Goal: Transaction & Acquisition: Purchase product/service

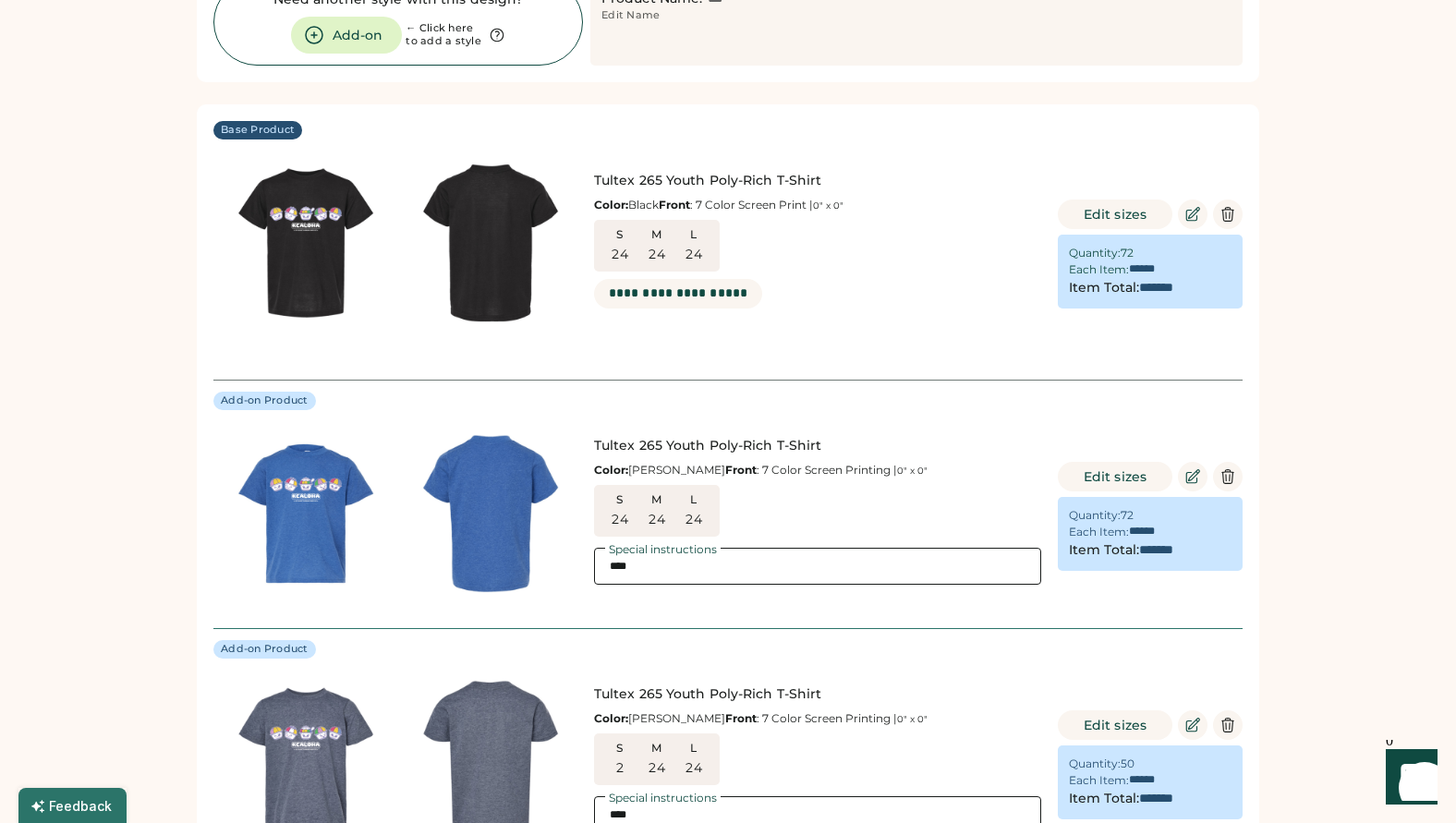
scroll to position [4935, 0]
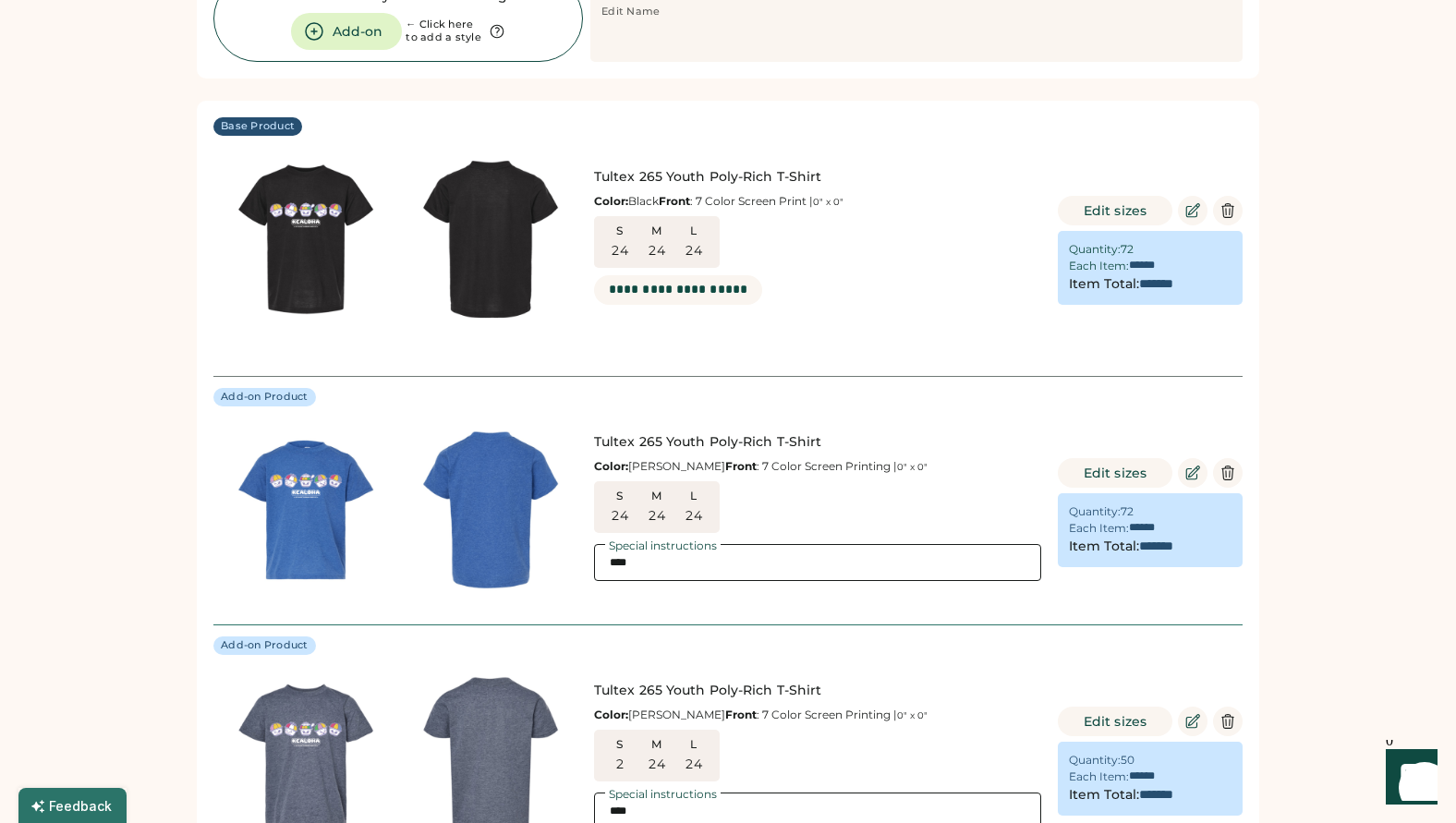
click at [686, 275] on div "Special instructions" at bounding box center [663, 280] width 116 height 11
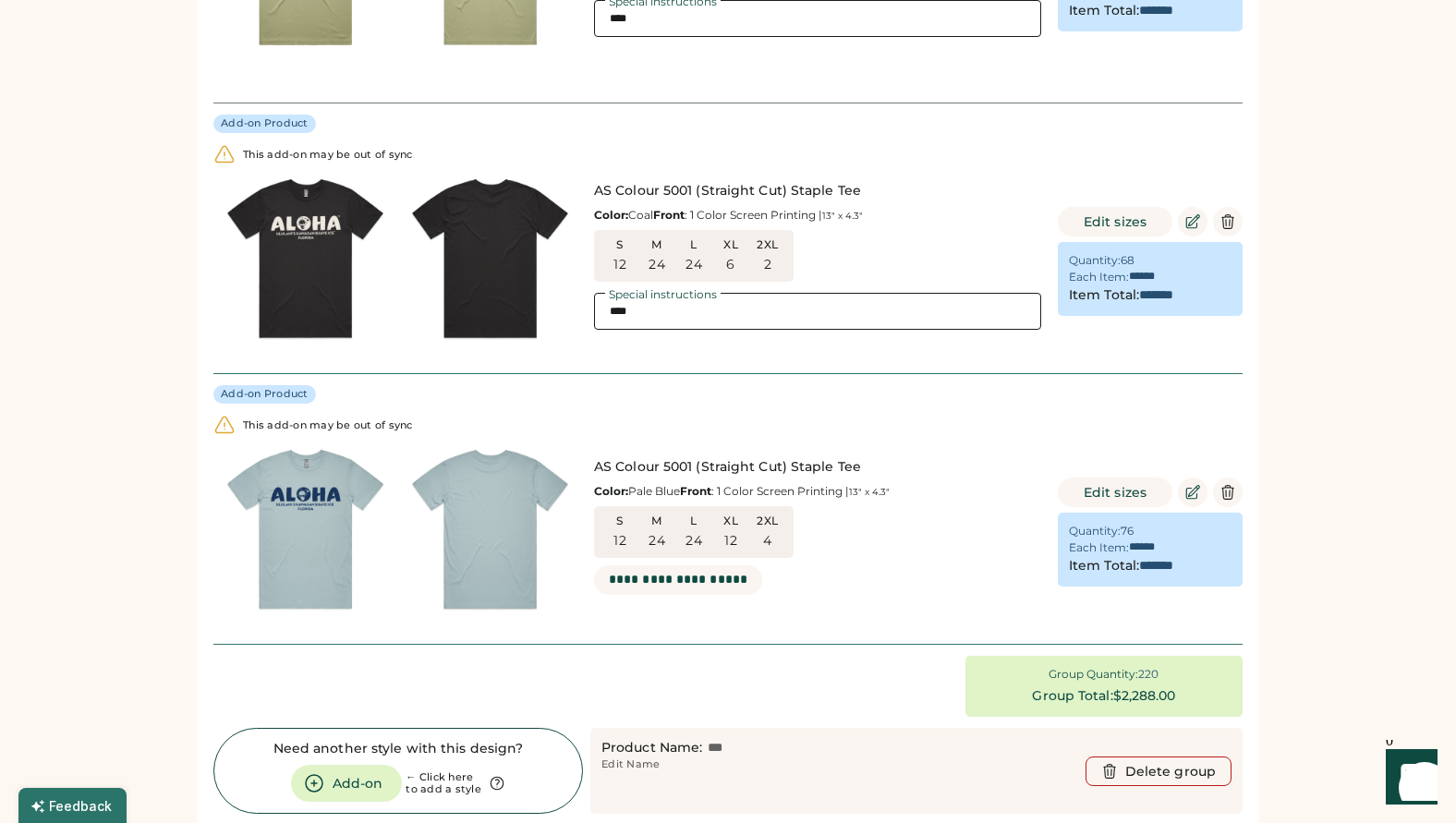
scroll to position [2503, 0]
click at [1200, 212] on icon at bounding box center [1193, 220] width 17 height 17
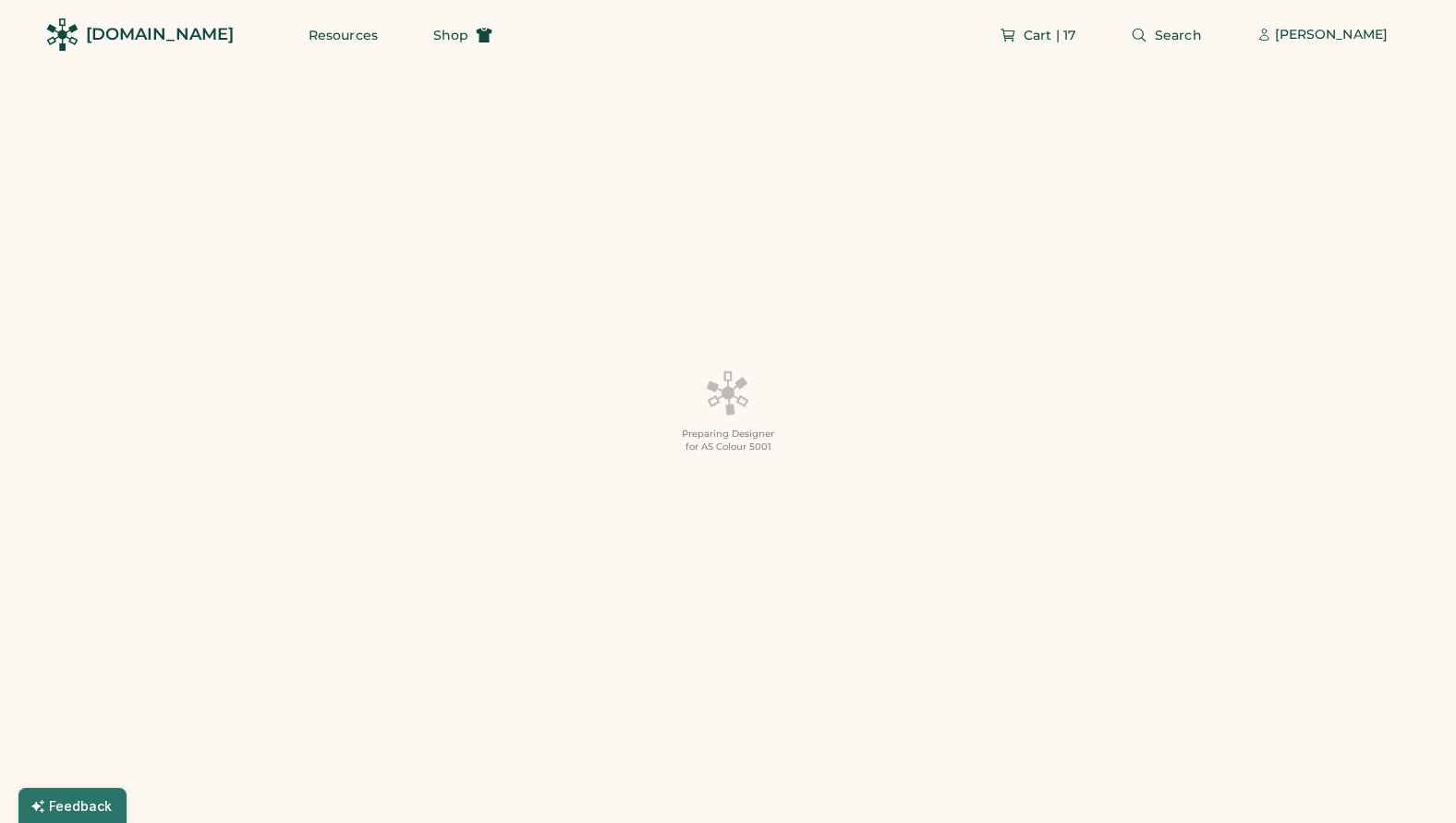
type textarea "****"
type input "**"
type input "*"
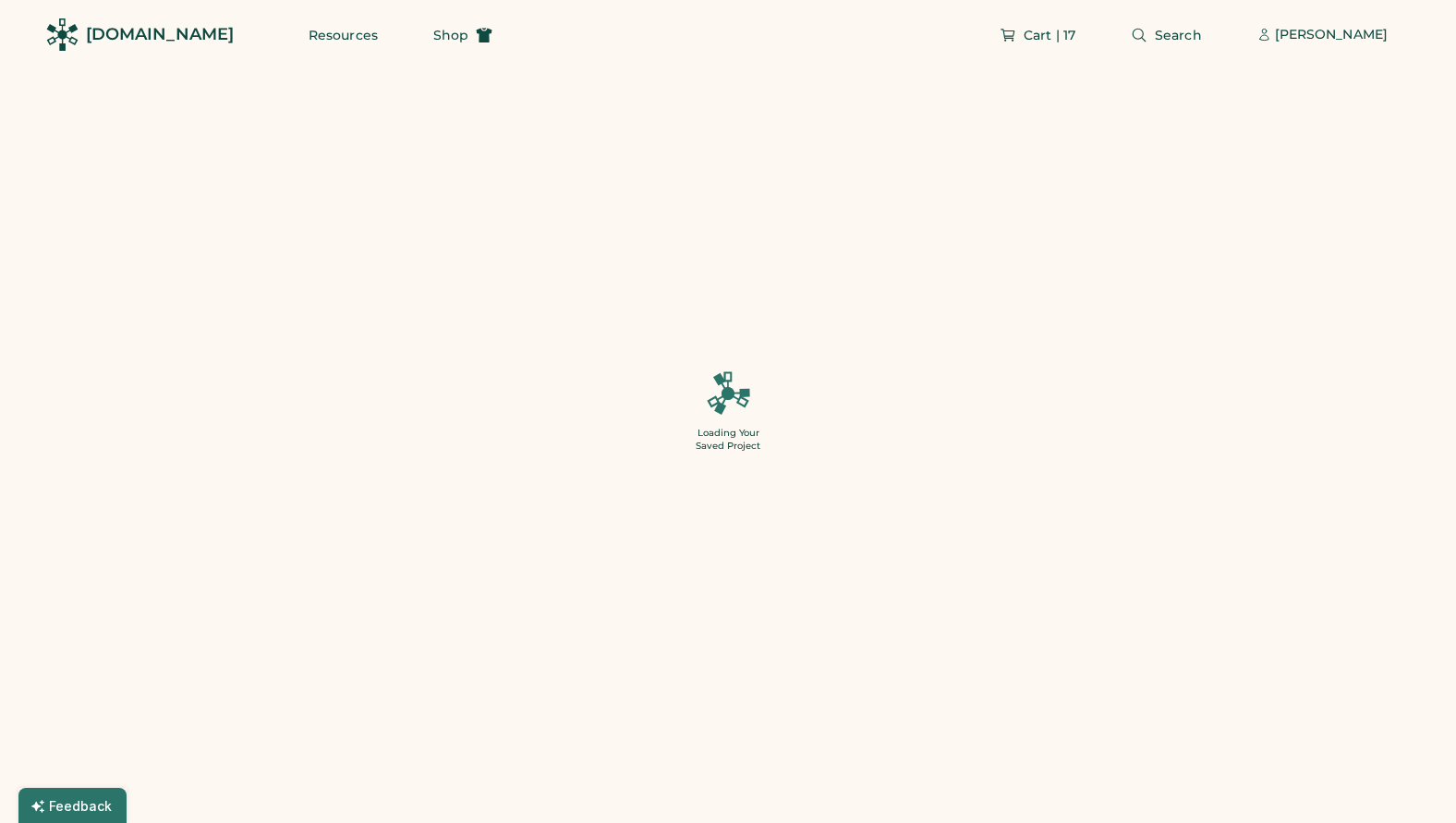
type input "*"
type input "***"
type input "******"
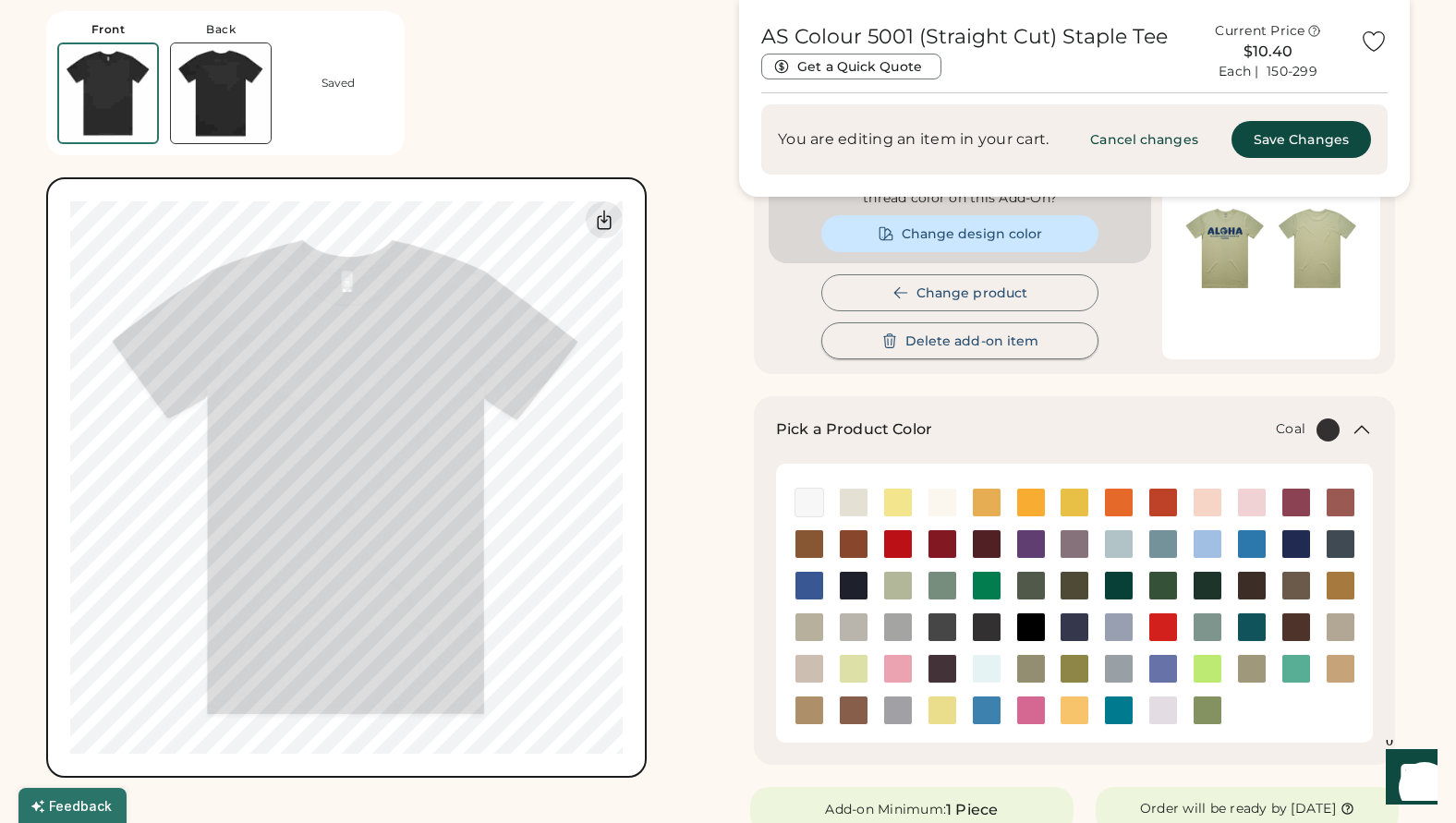
scroll to position [252, 0]
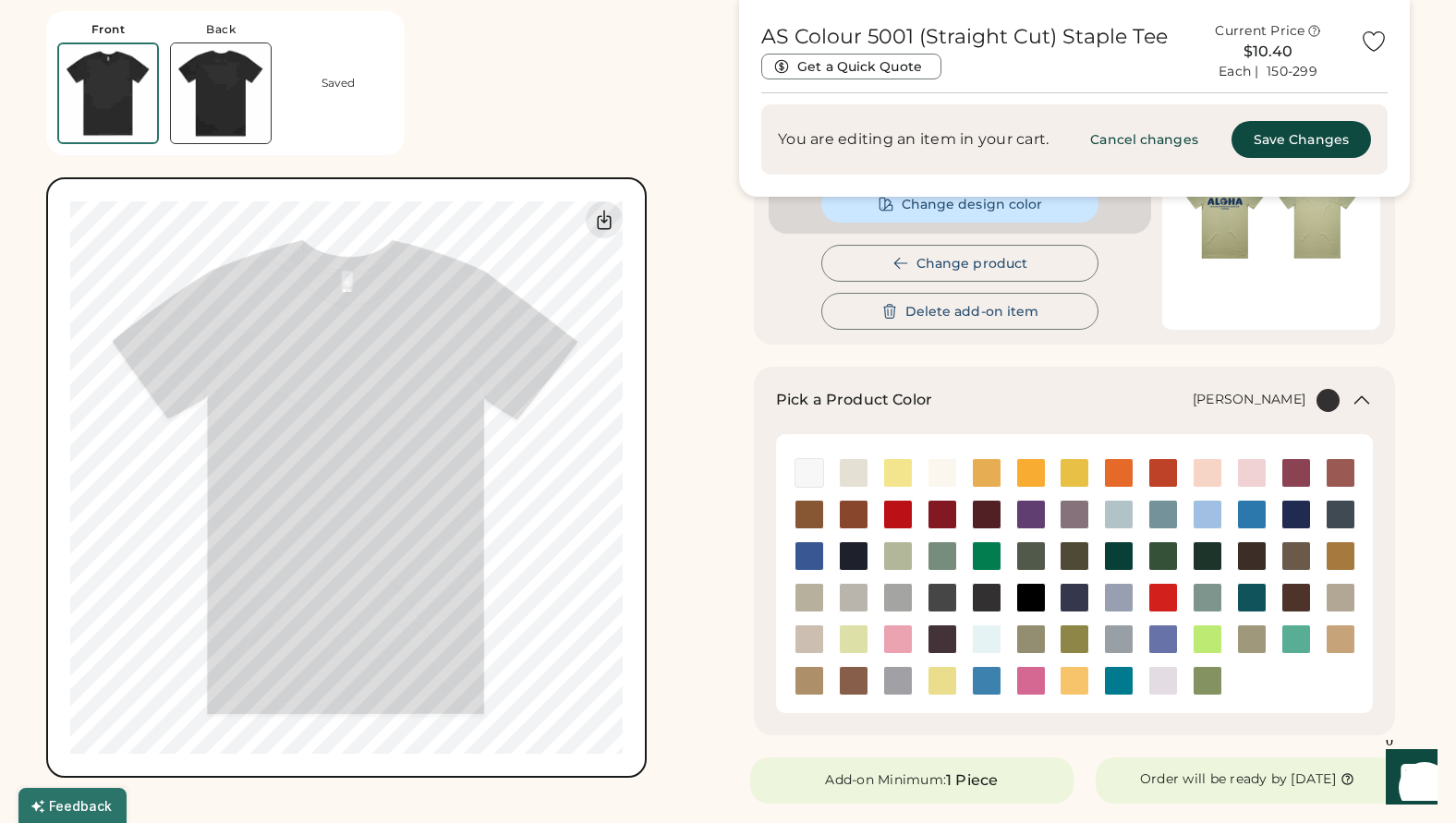
click at [1120, 557] on img at bounding box center [1119, 557] width 28 height 28
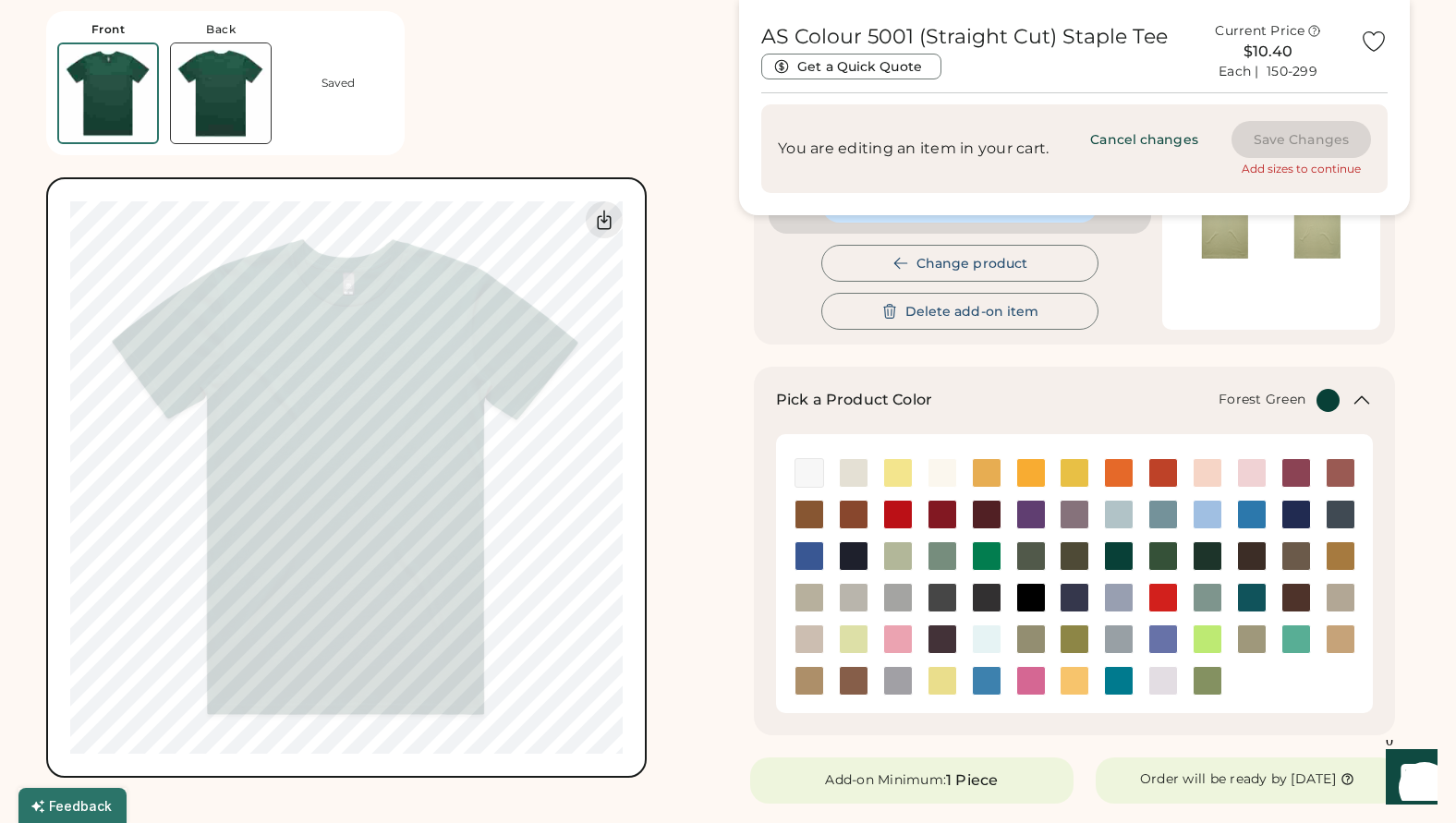
click at [1163, 551] on img at bounding box center [1163, 557] width 28 height 28
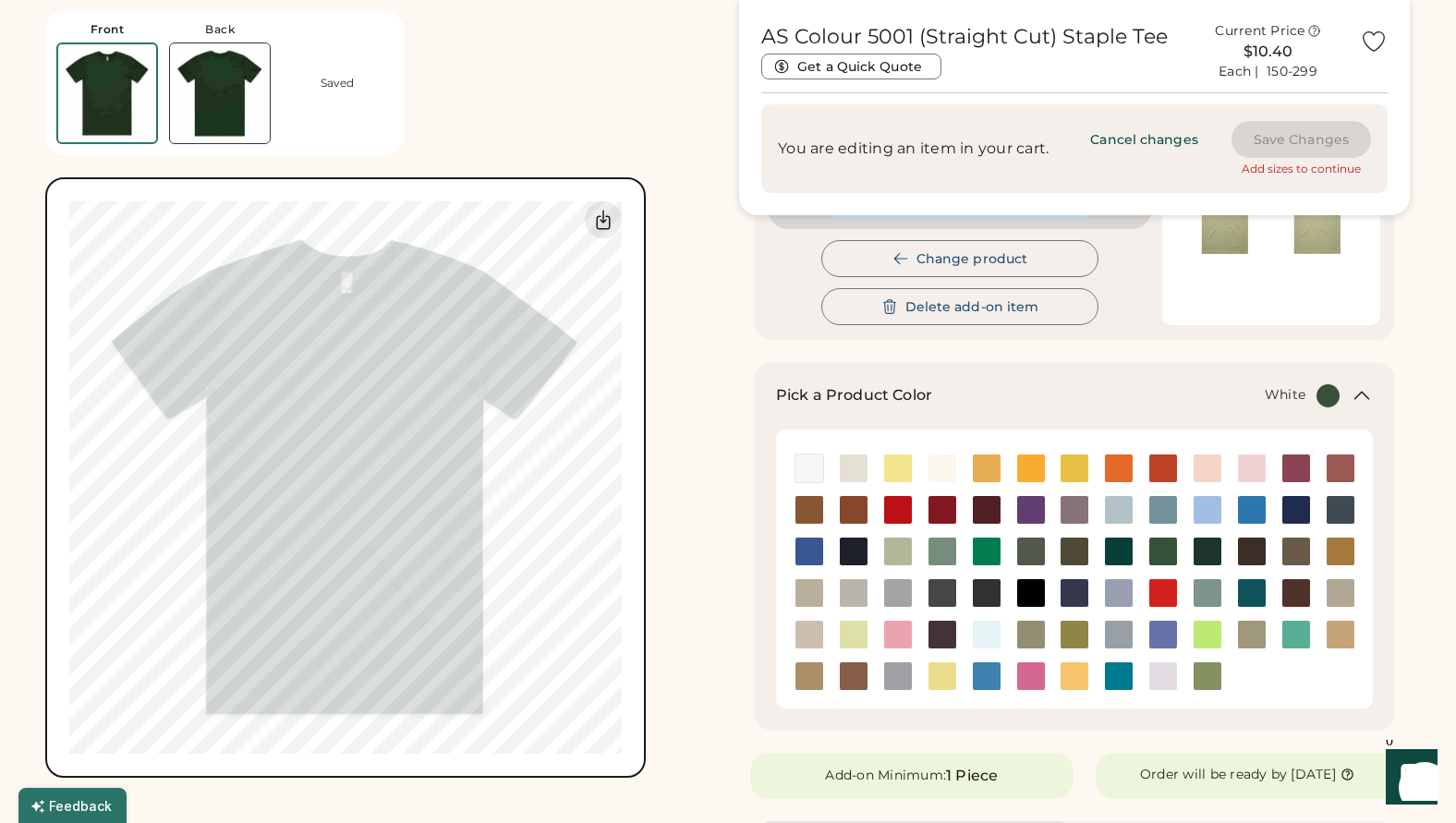
scroll to position [257, 0]
click at [1207, 464] on img at bounding box center [1208, 468] width 28 height 28
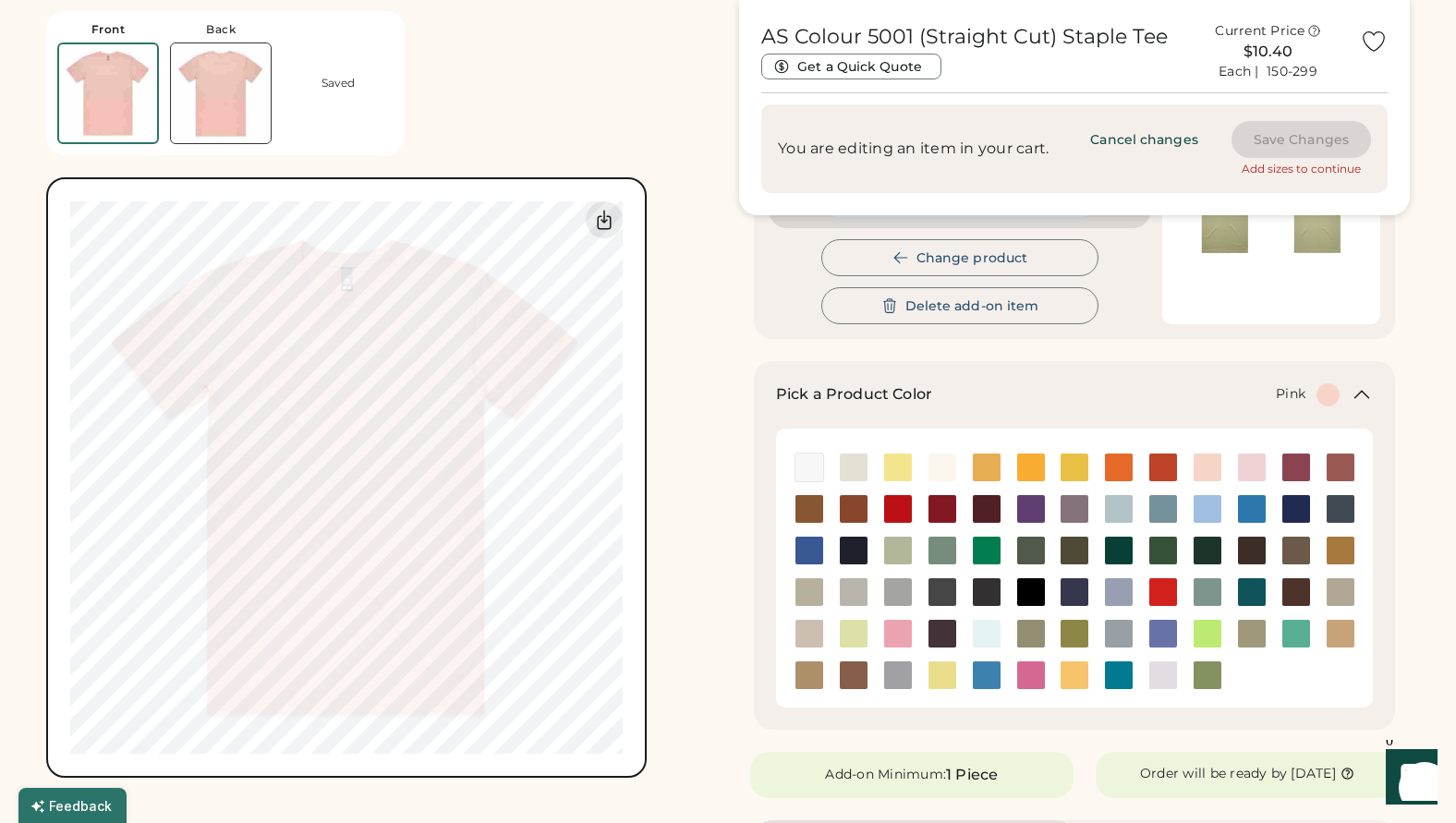
click at [1252, 462] on img at bounding box center [1252, 468] width 28 height 28
click at [1297, 458] on img at bounding box center [1296, 468] width 28 height 28
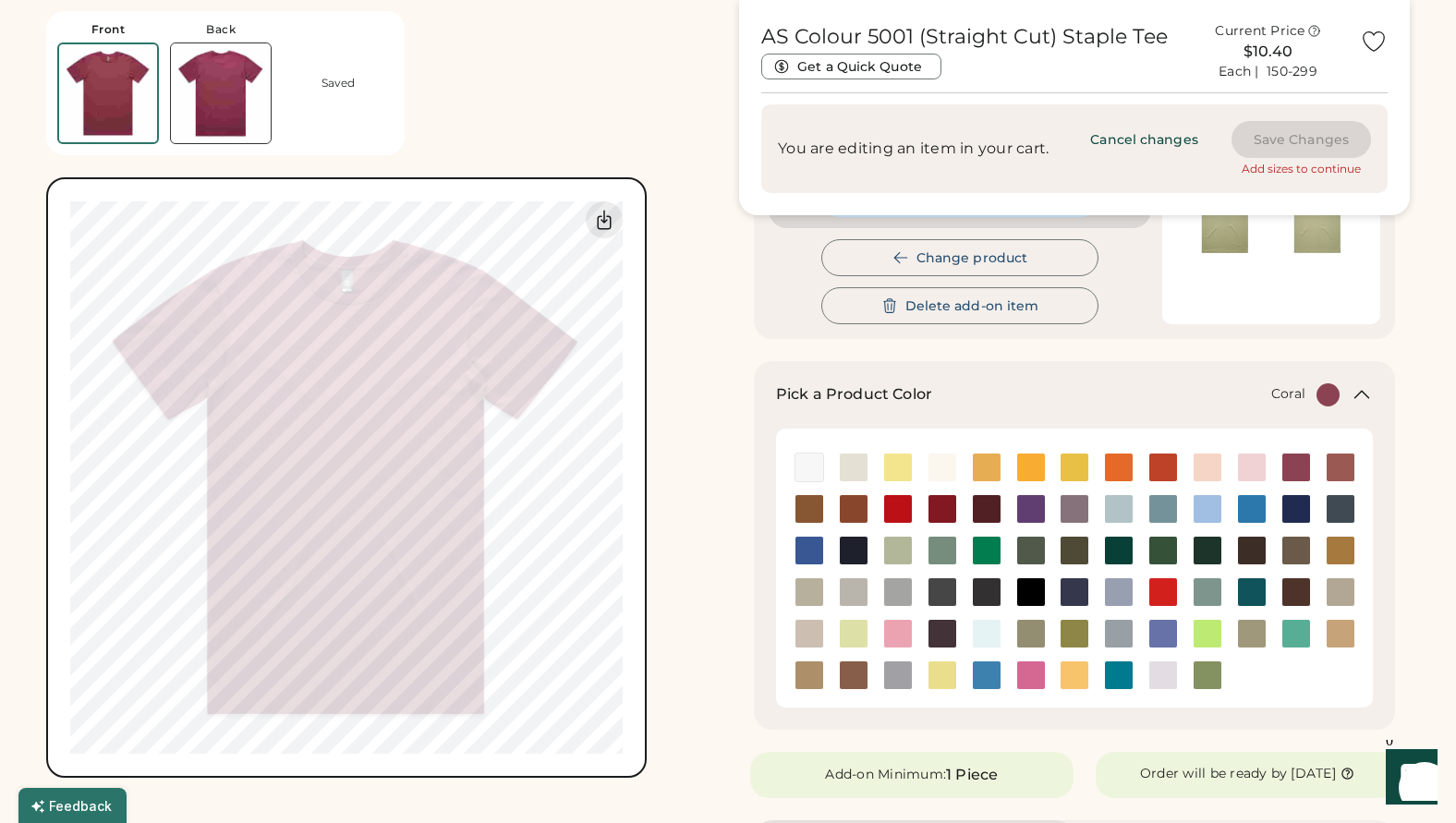
click at [1337, 464] on img at bounding box center [1340, 468] width 28 height 28
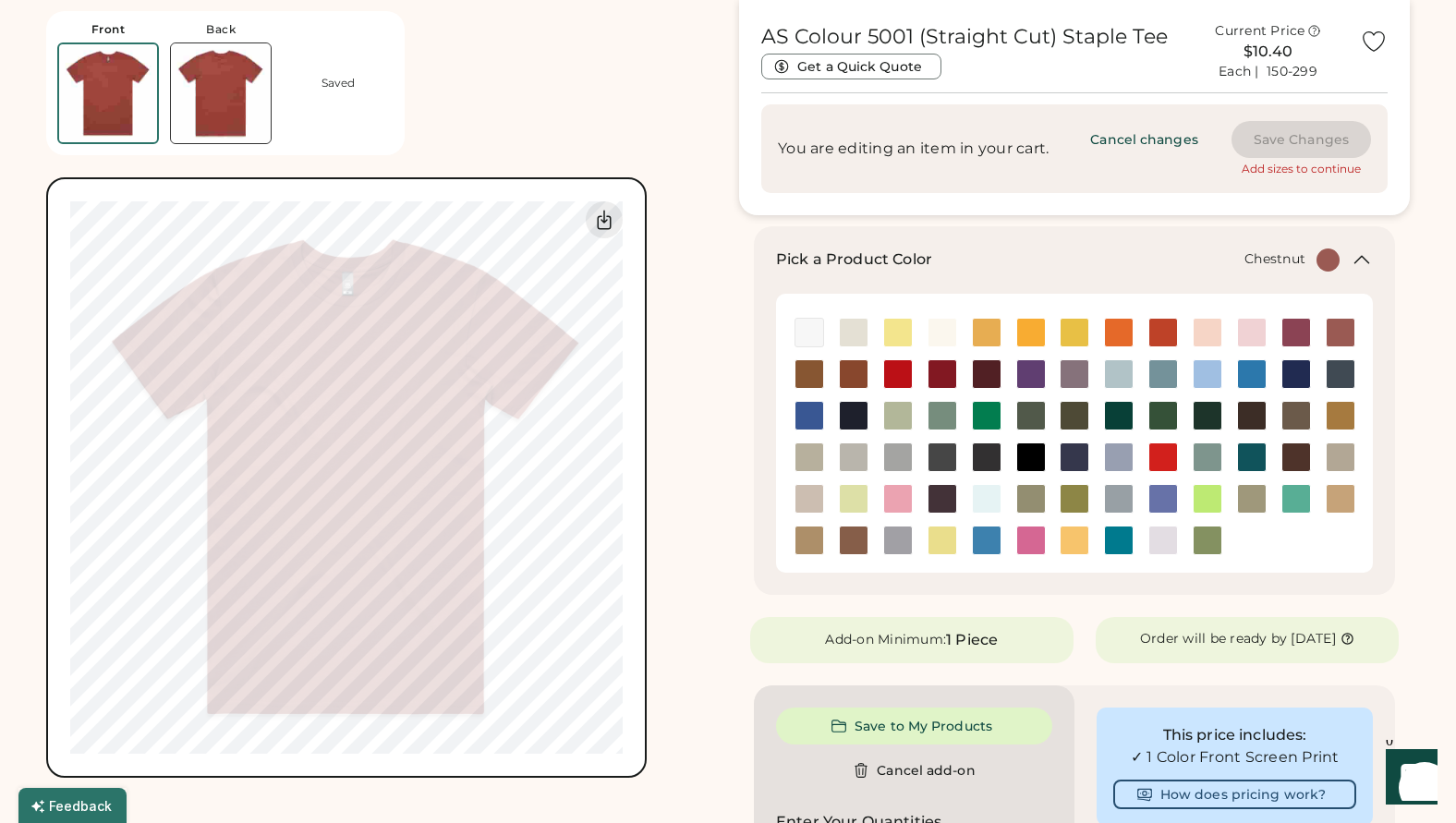
scroll to position [412, 0]
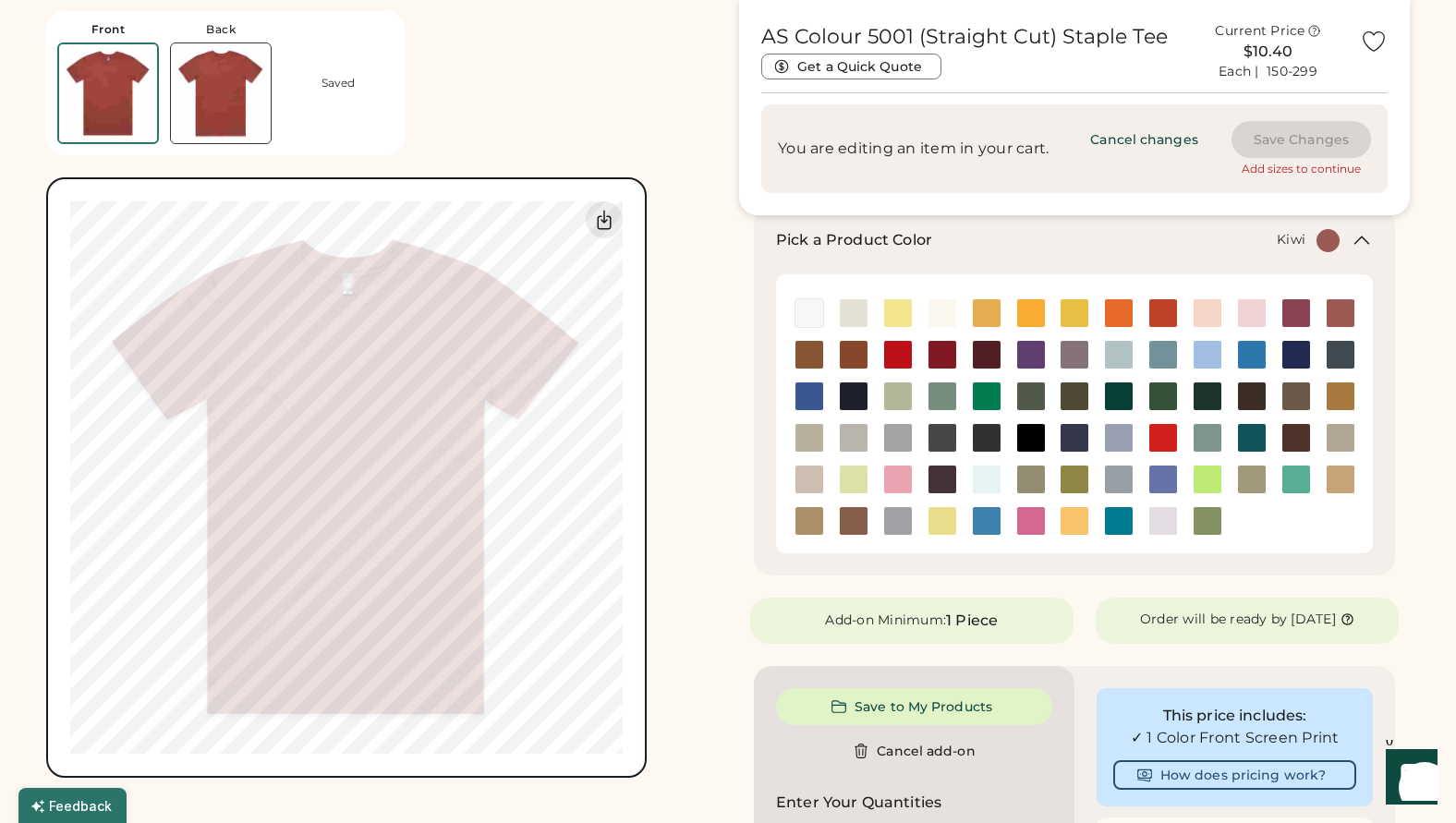
click at [1210, 516] on img at bounding box center [1208, 522] width 28 height 28
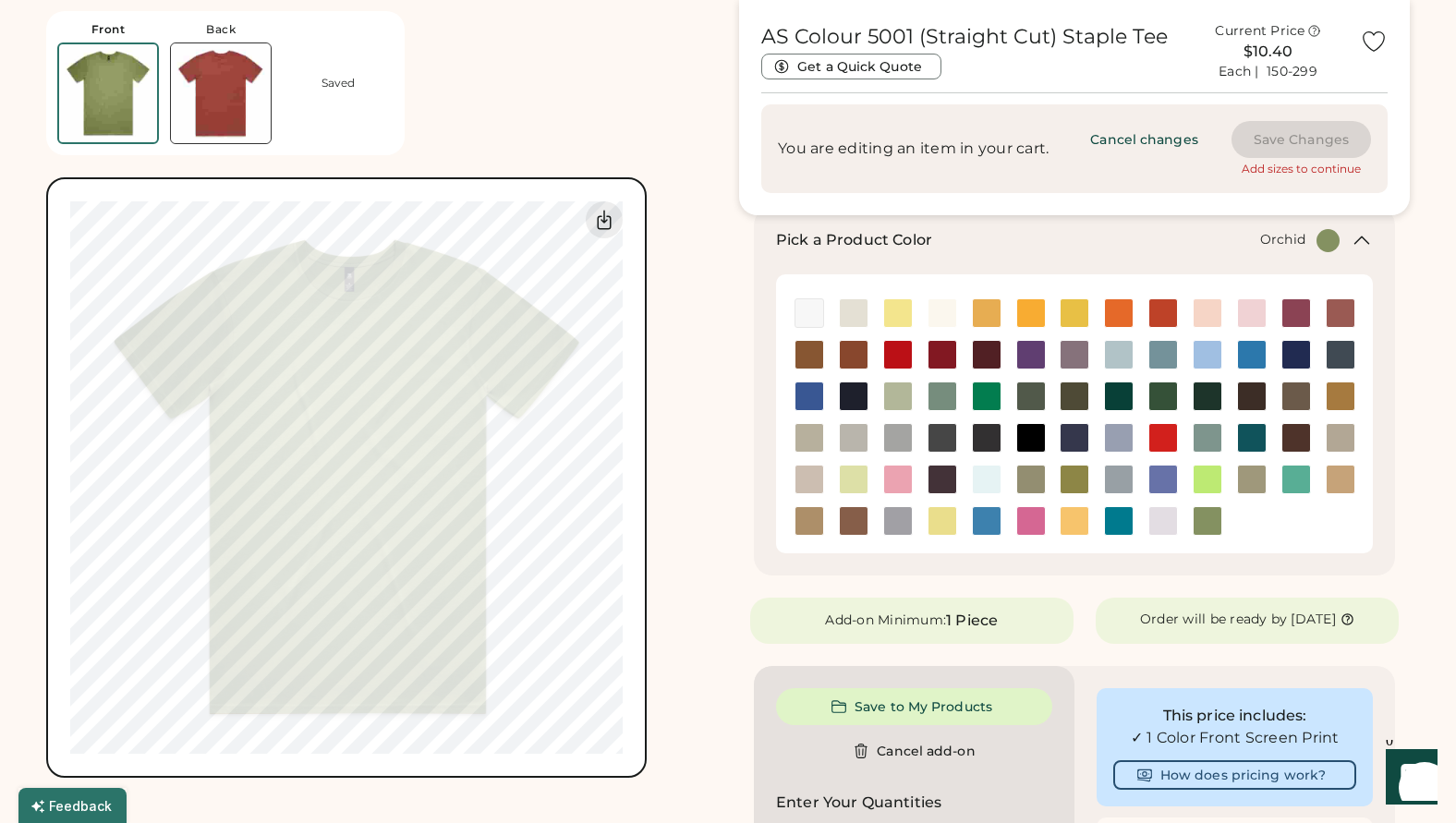
click at [1168, 509] on img at bounding box center [1163, 522] width 28 height 28
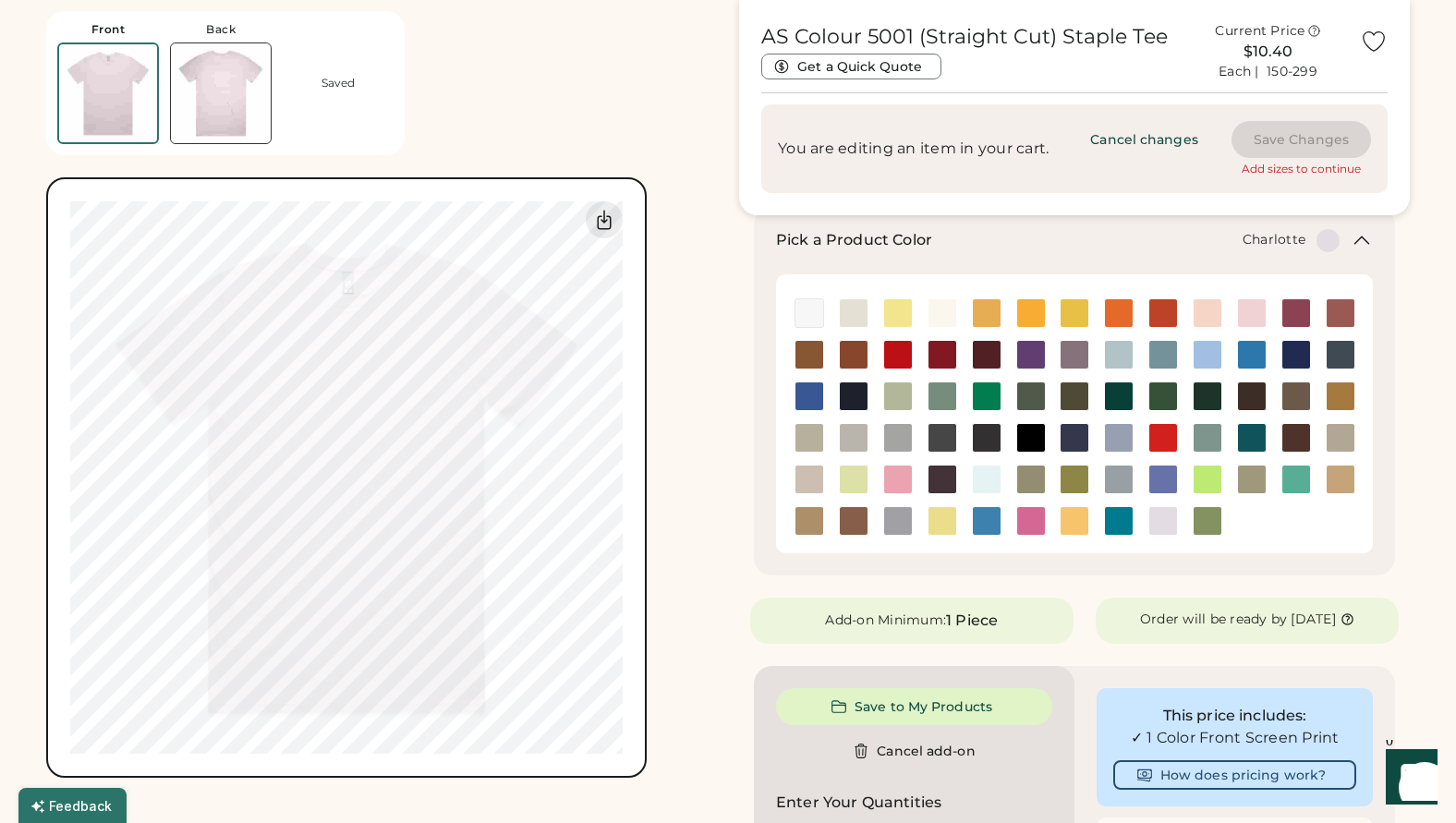
click at [1112, 515] on img at bounding box center [1119, 522] width 28 height 28
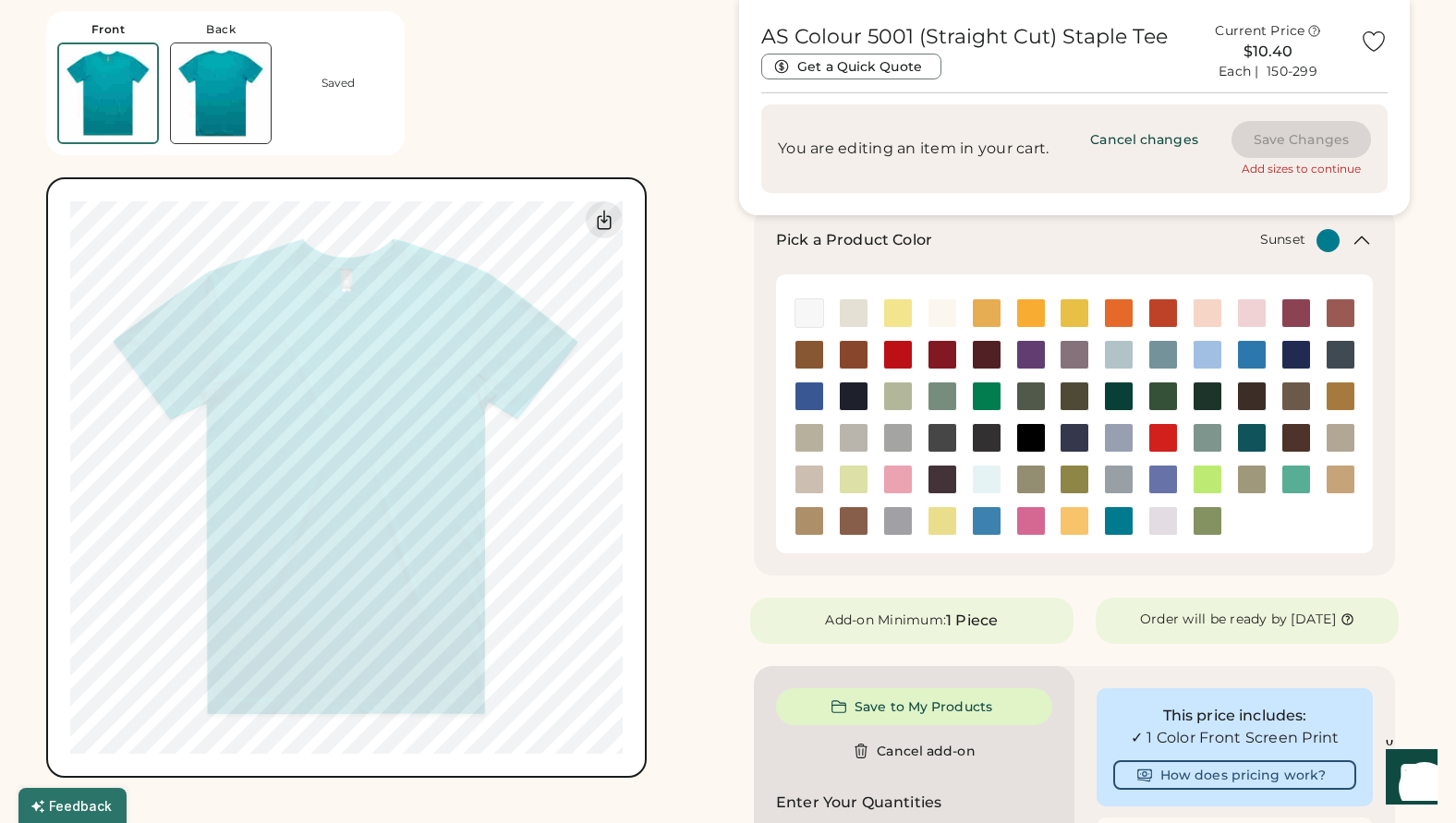
click at [1079, 521] on img at bounding box center [1074, 522] width 28 height 28
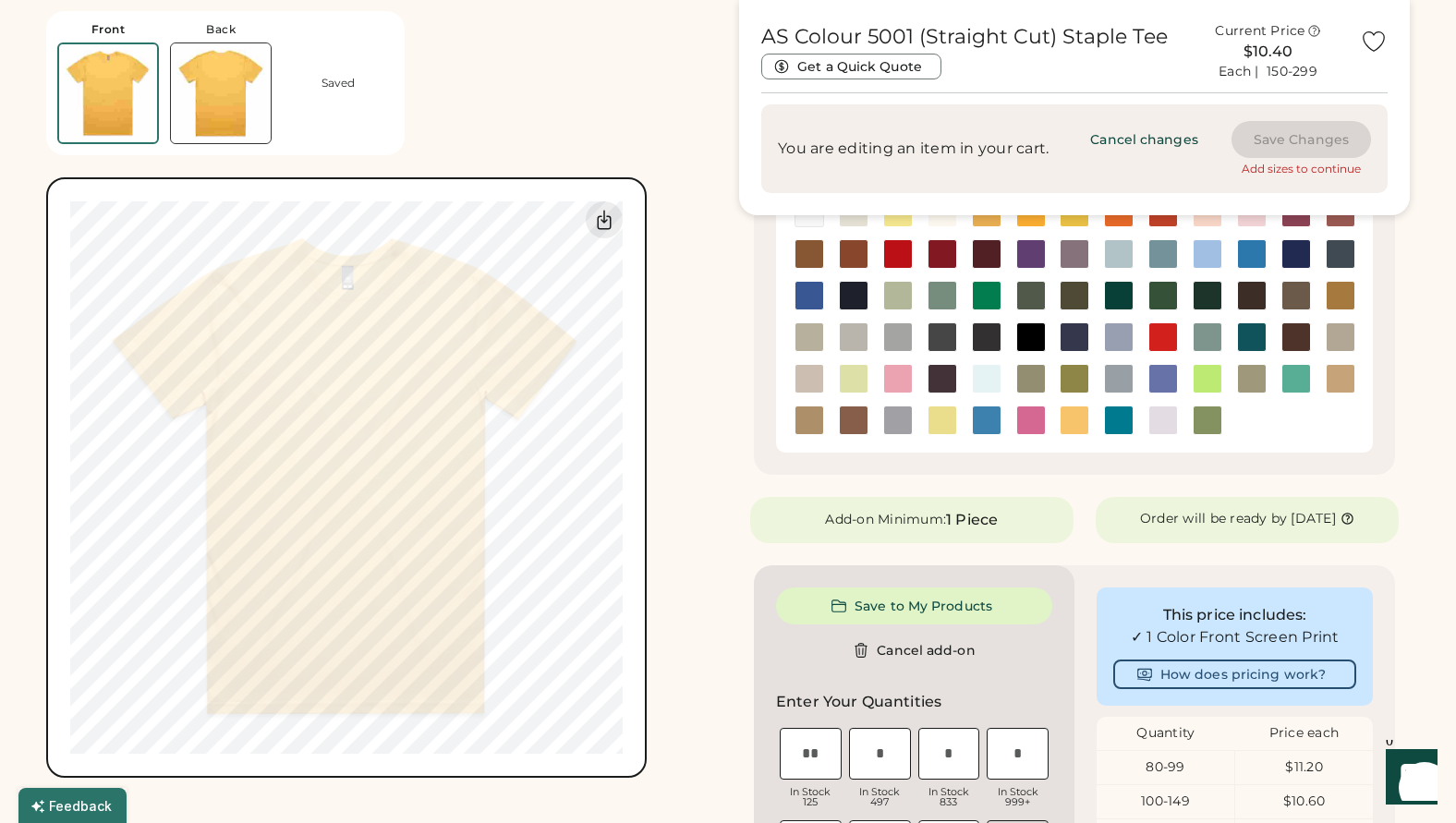
scroll to position [419, 0]
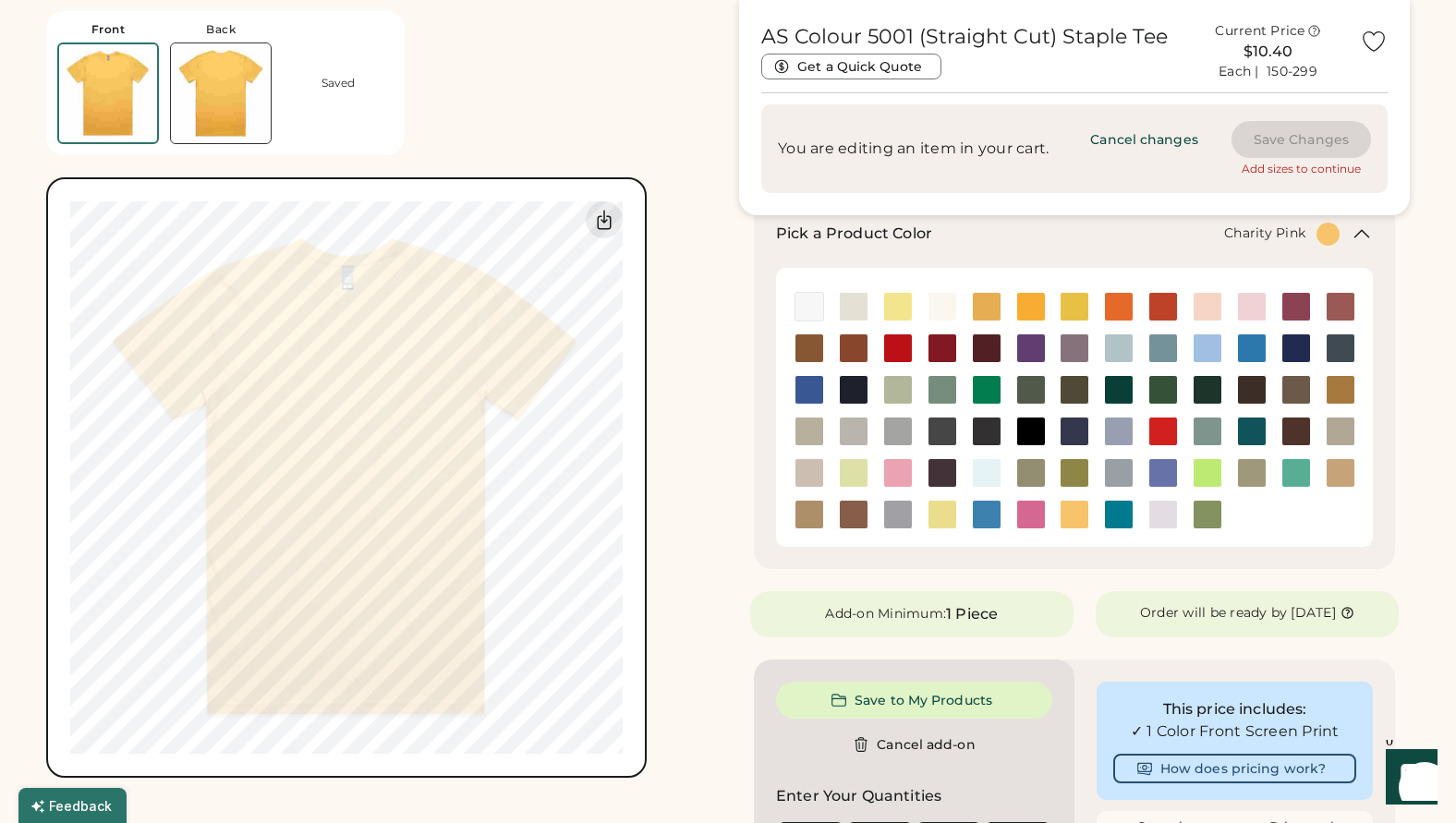
click at [1031, 508] on img at bounding box center [1031, 515] width 28 height 28
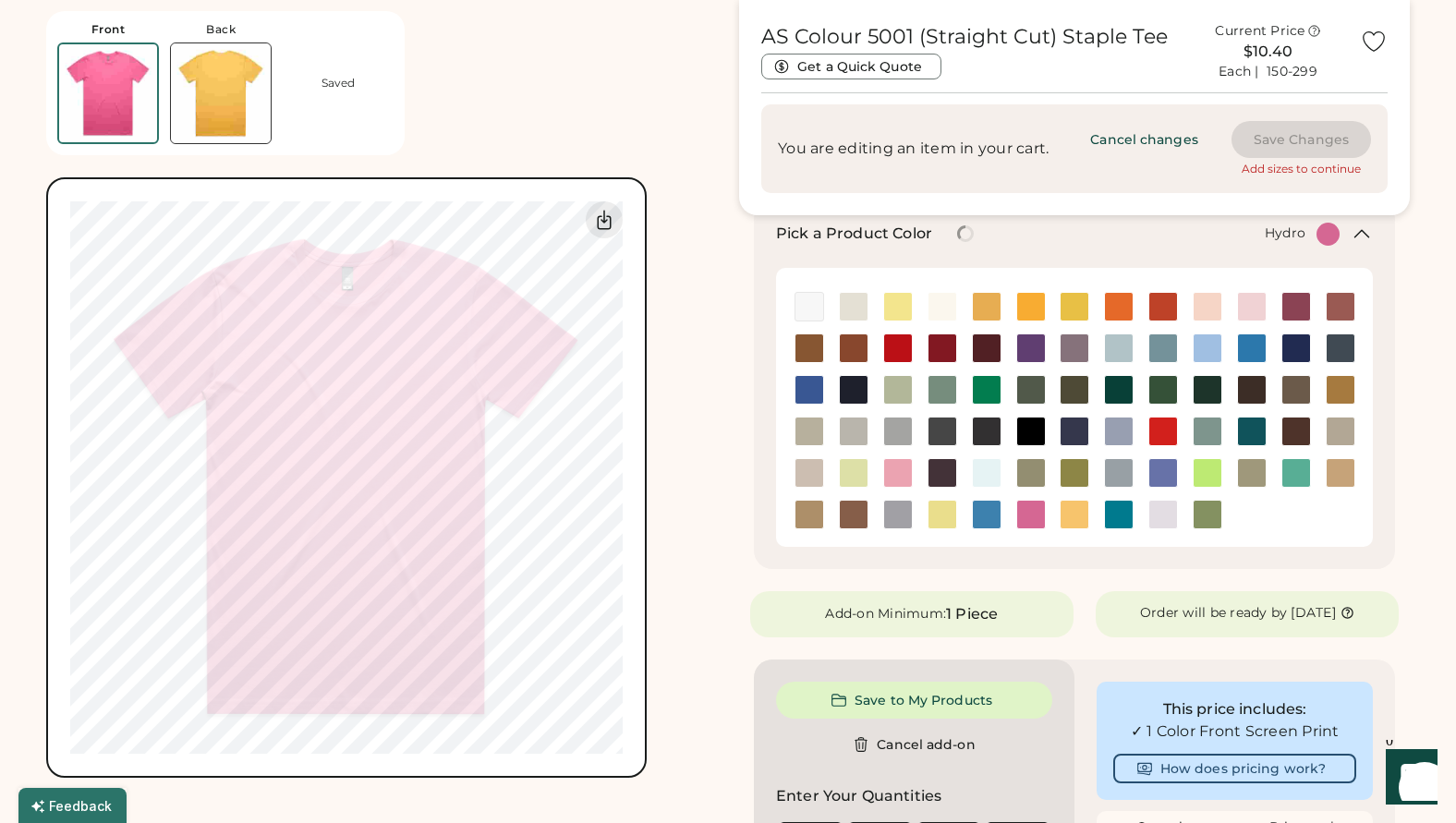
click at [986, 507] on img at bounding box center [986, 515] width 28 height 28
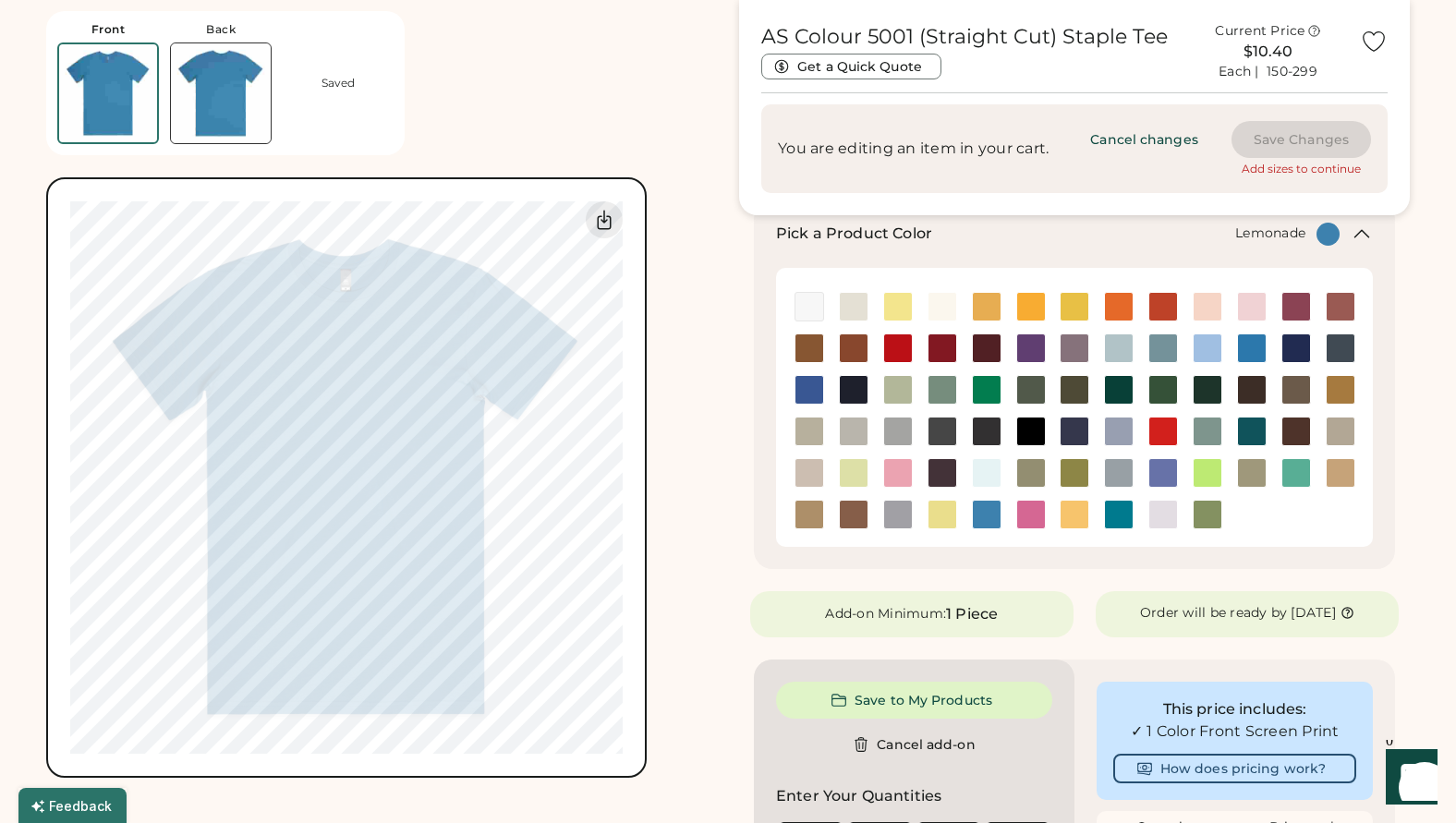
click at [940, 509] on img at bounding box center [942, 515] width 28 height 28
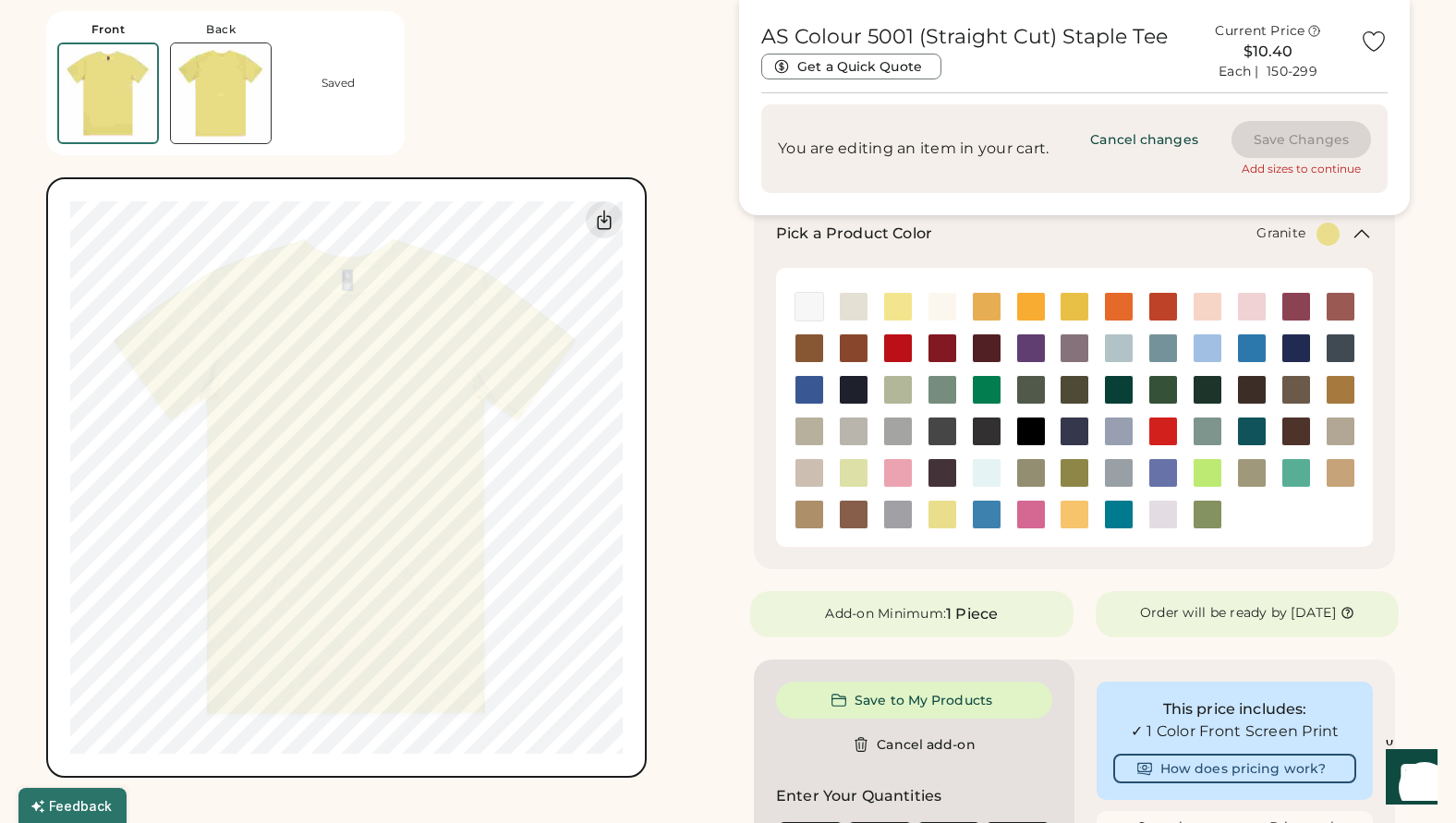
click at [901, 509] on img at bounding box center [899, 515] width 28 height 28
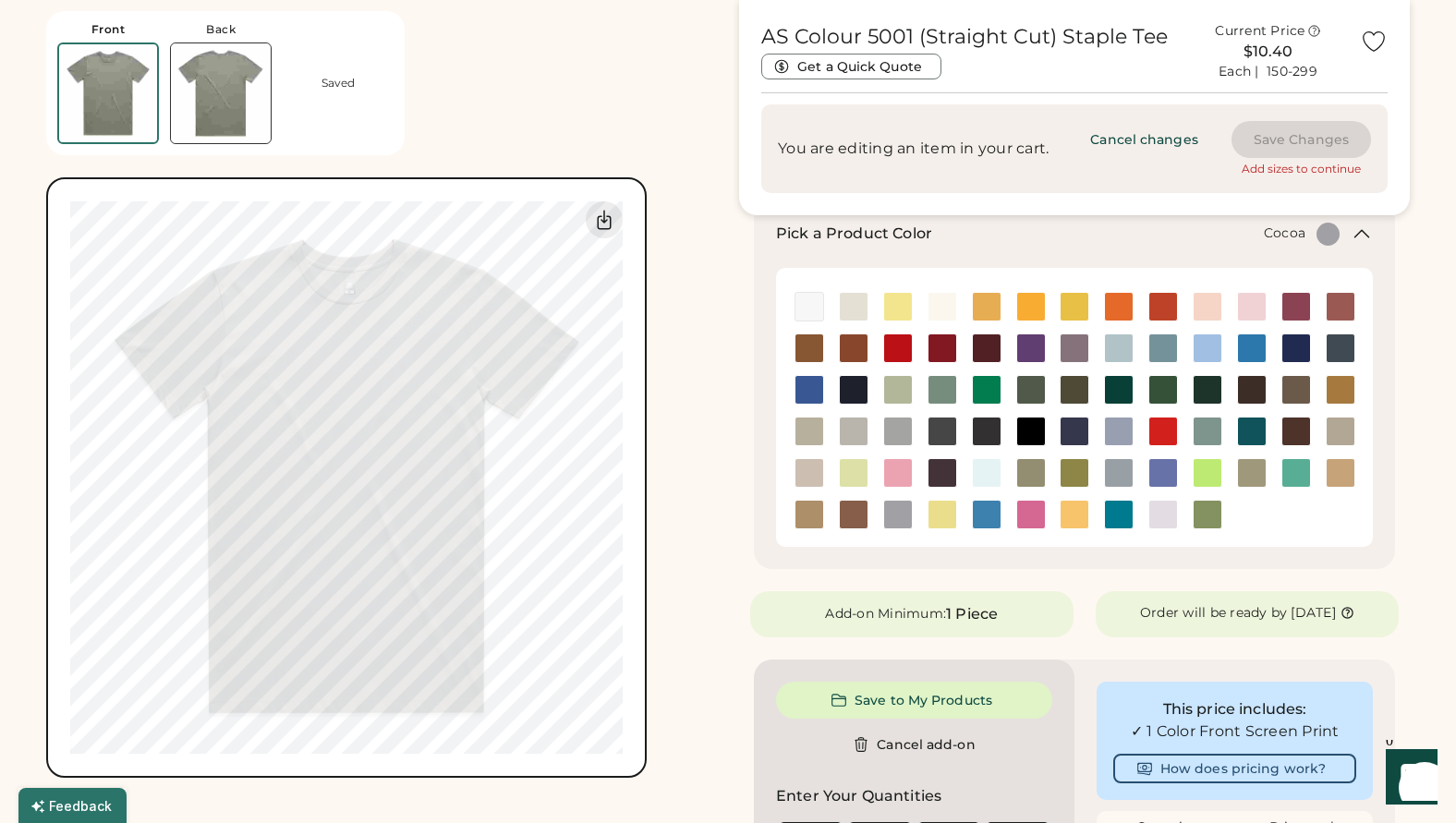
click at [853, 504] on img at bounding box center [854, 515] width 28 height 28
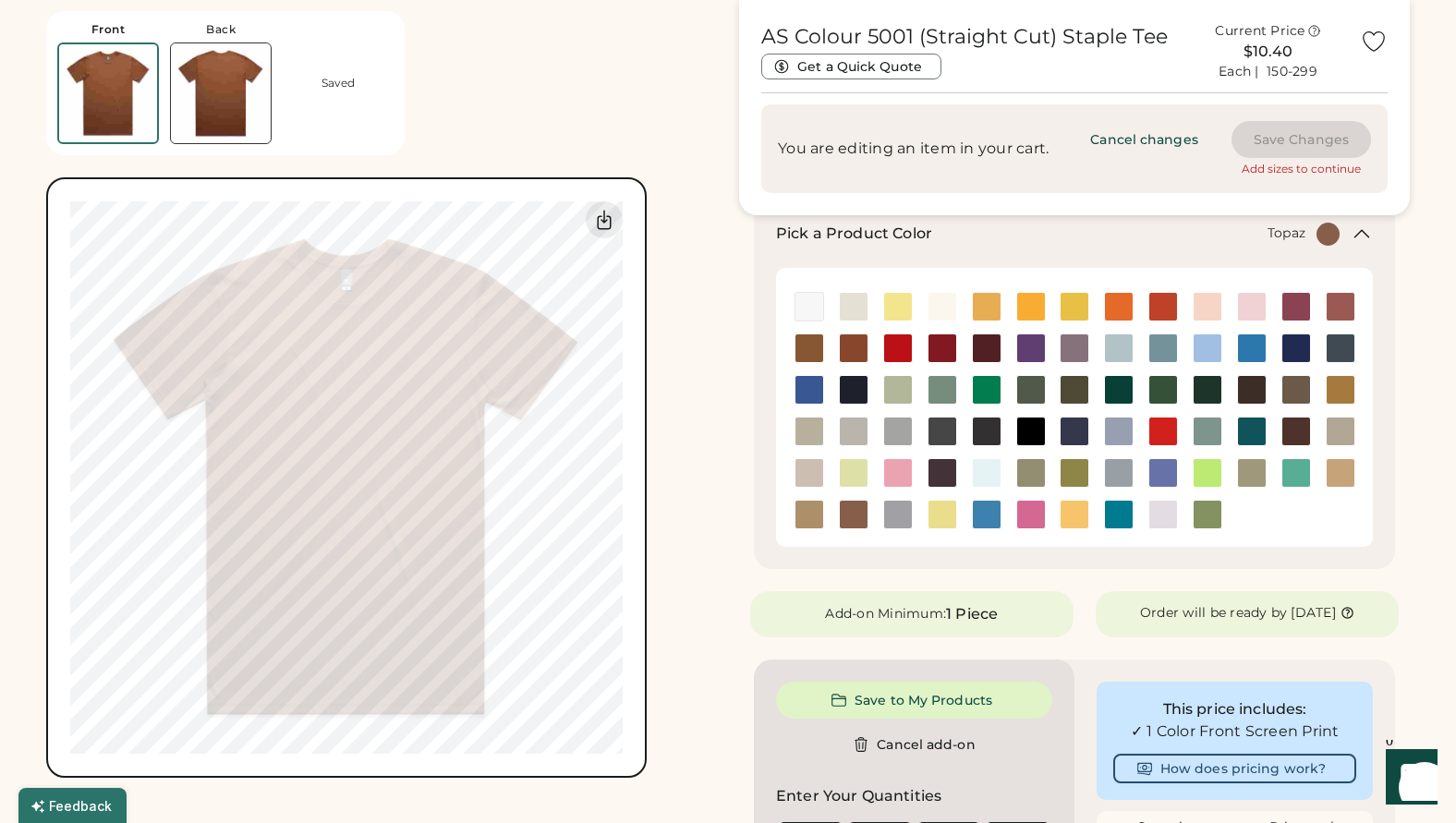
click at [1298, 465] on img at bounding box center [1296, 473] width 28 height 28
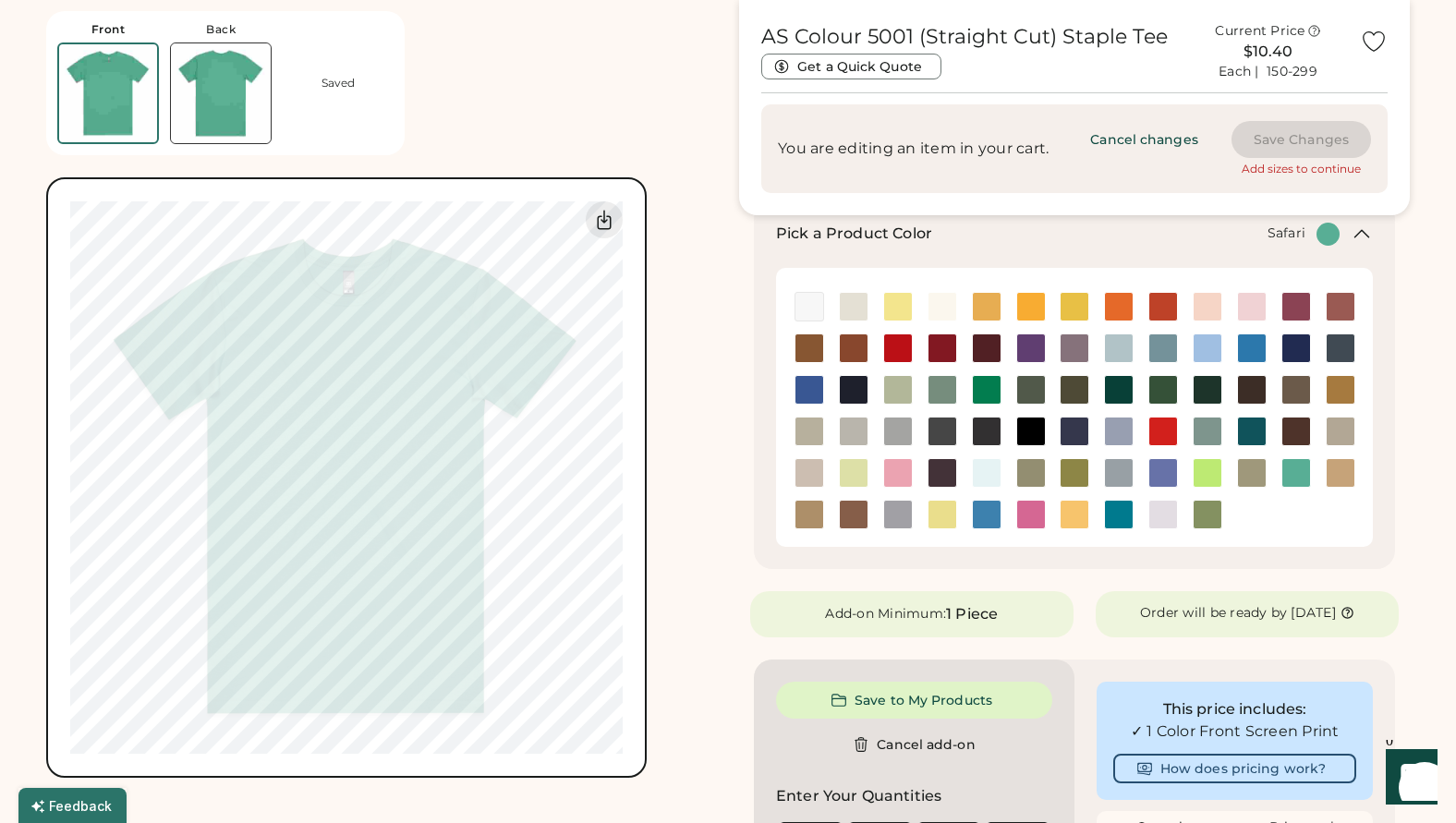
click at [1253, 466] on img at bounding box center [1252, 473] width 28 height 28
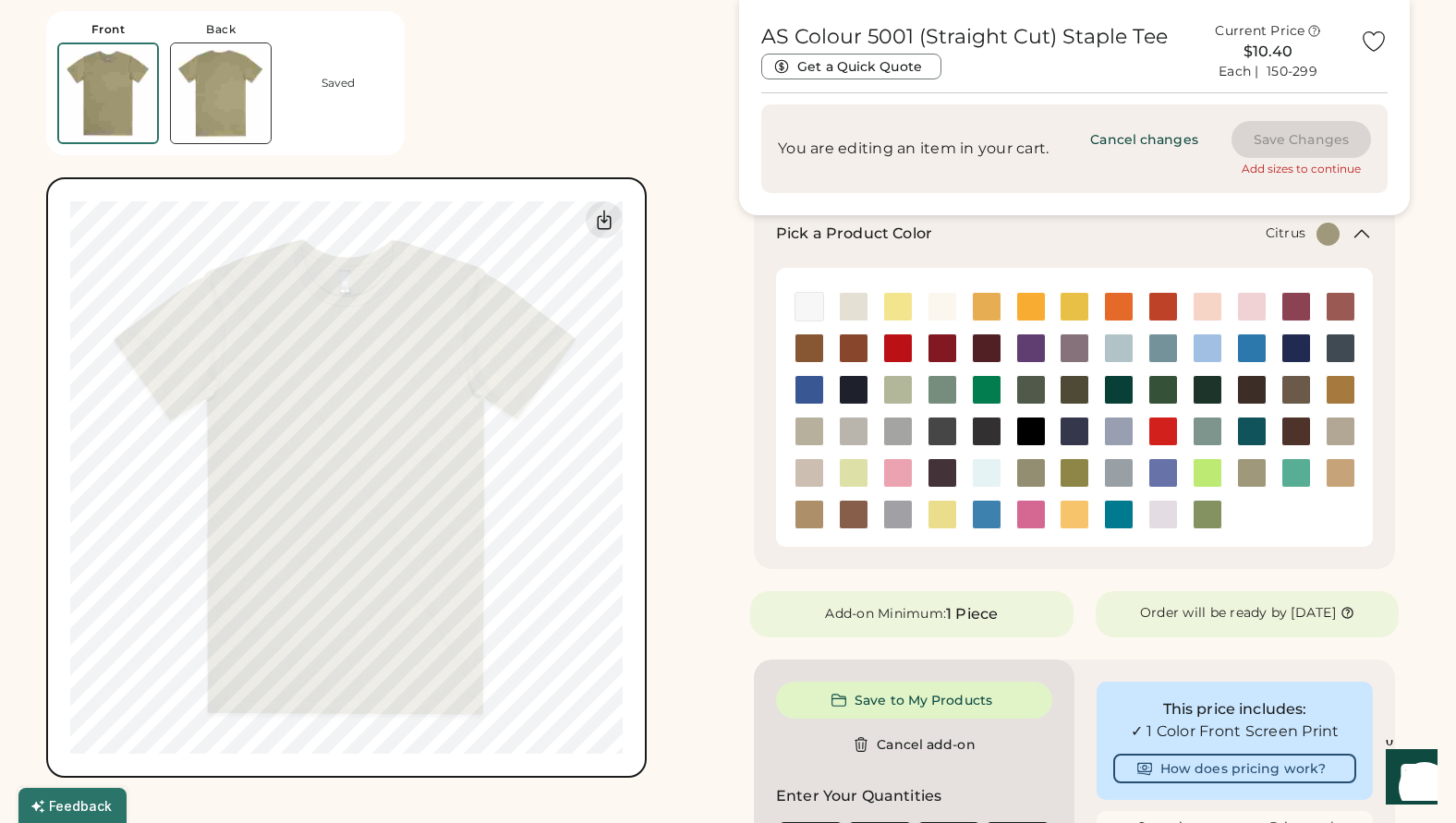
click at [1214, 468] on img at bounding box center [1208, 473] width 28 height 28
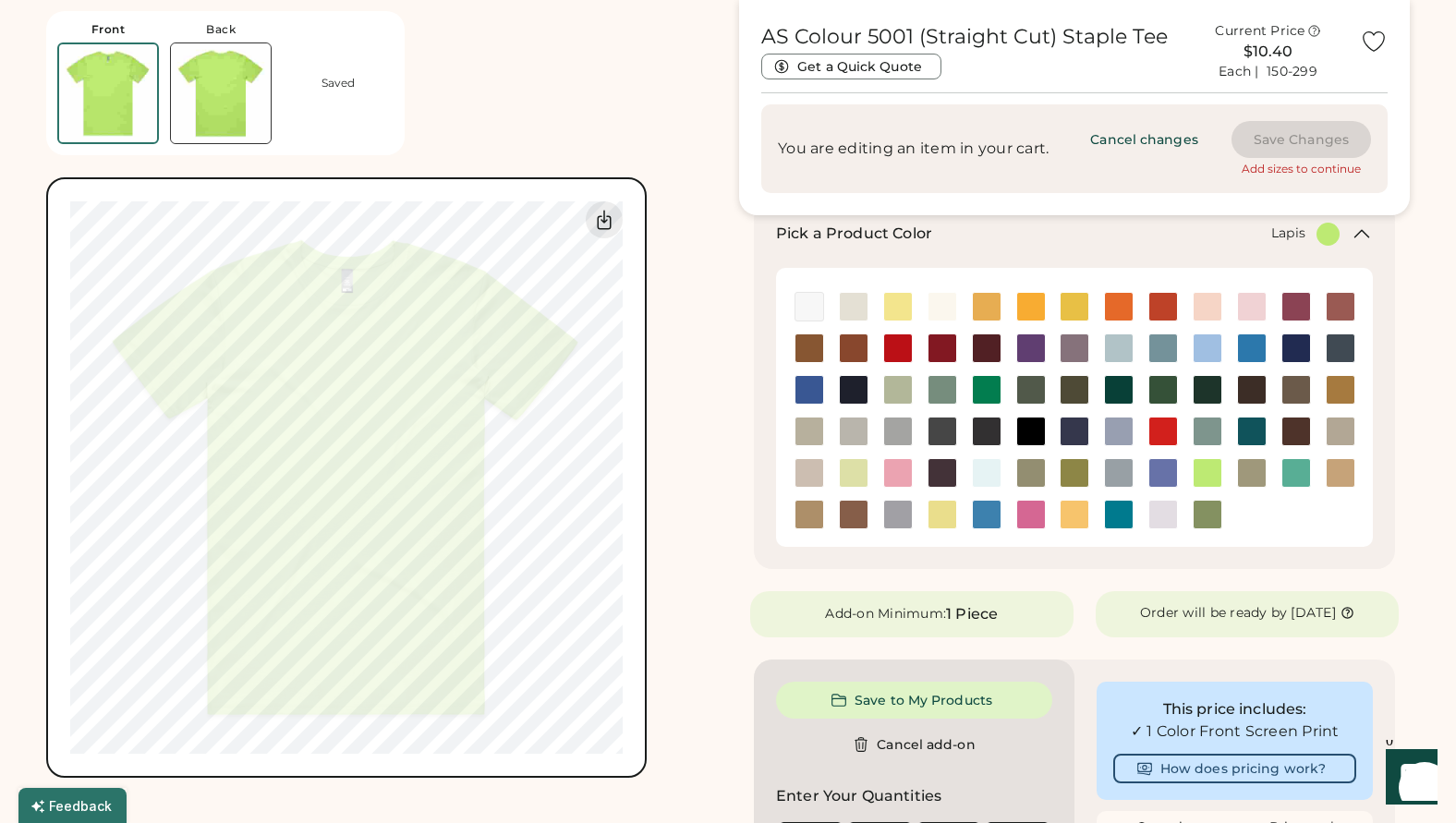
click at [1162, 469] on img at bounding box center [1163, 473] width 28 height 28
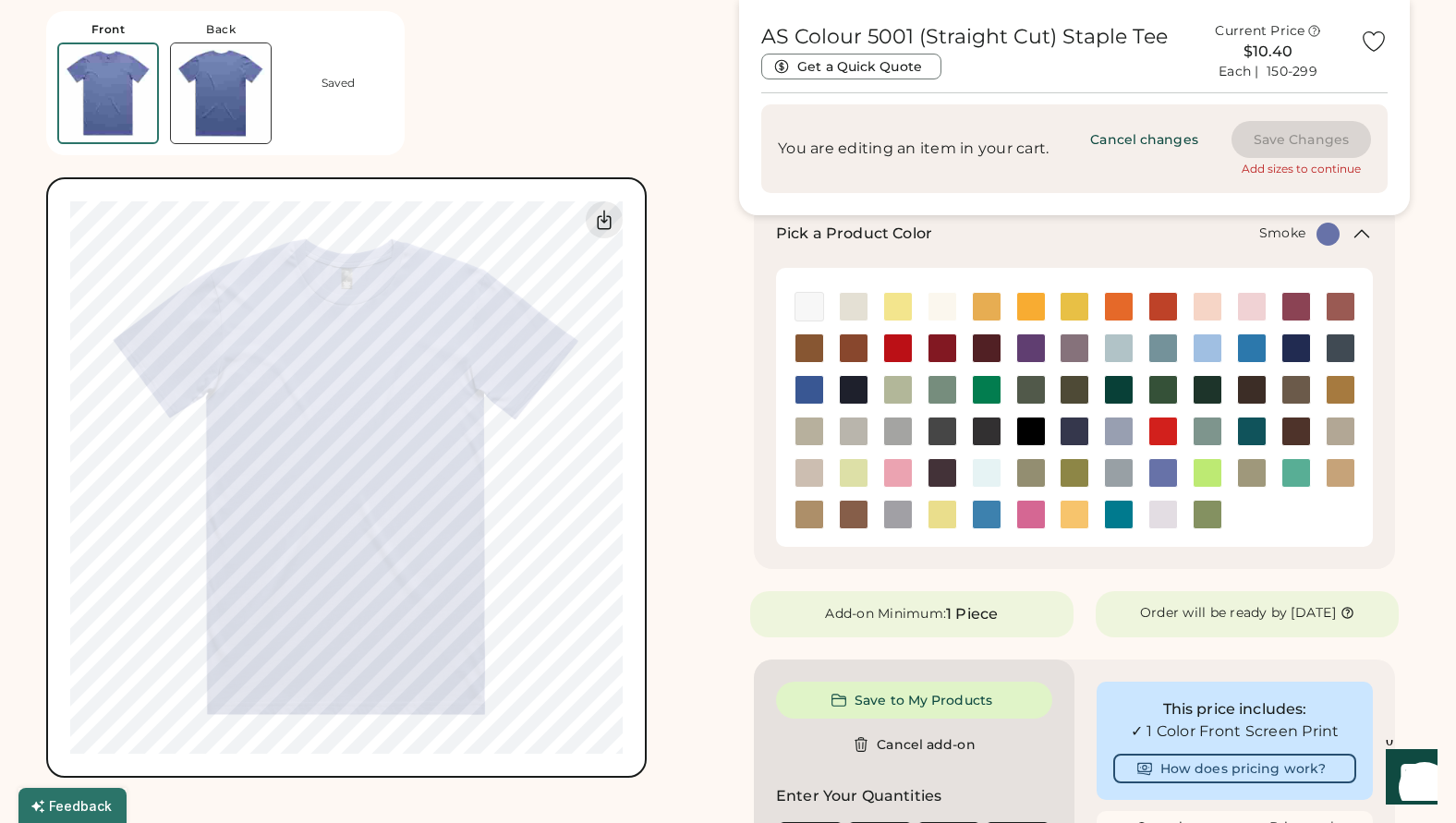
click at [1115, 463] on img at bounding box center [1119, 473] width 28 height 28
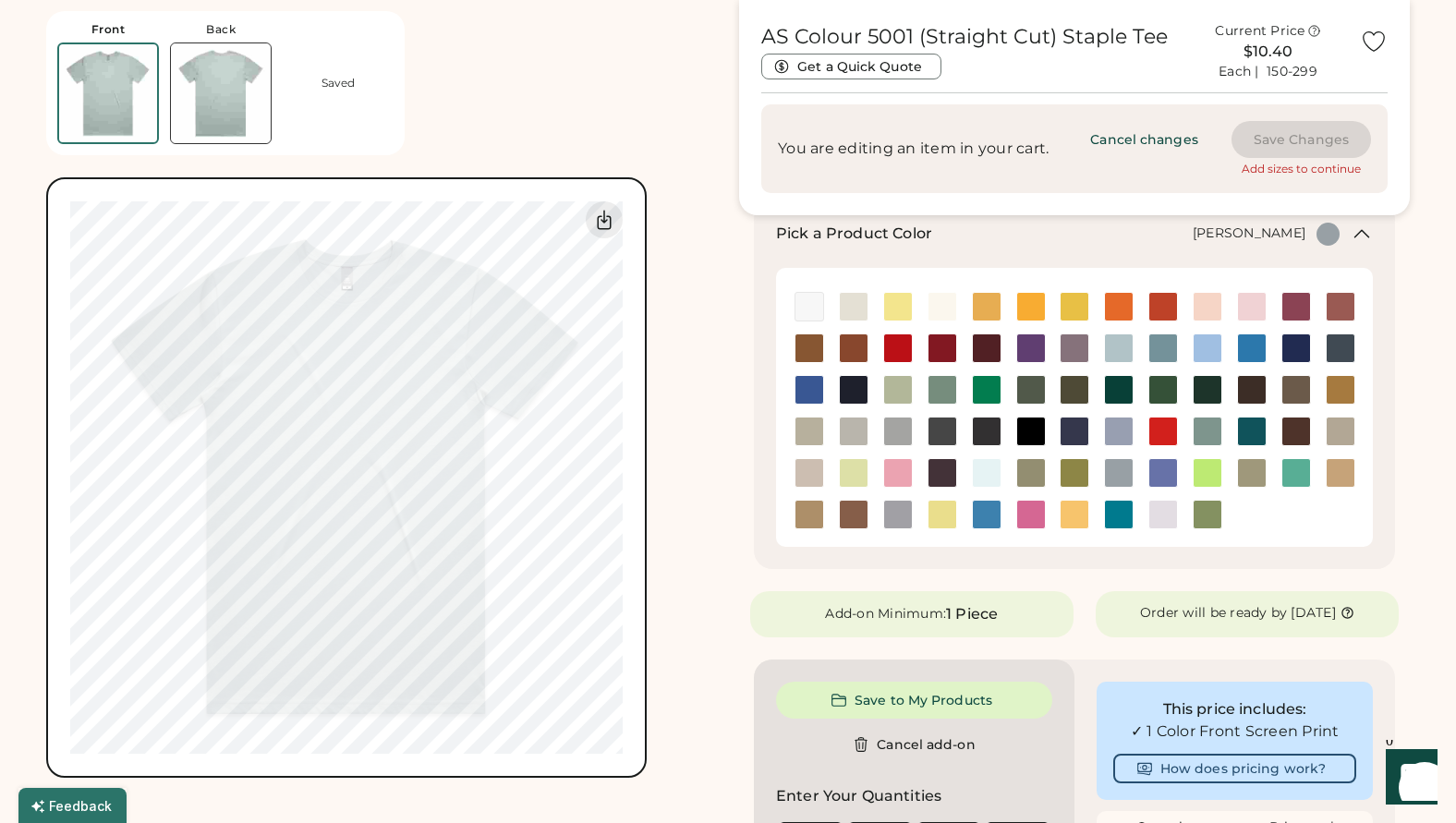
click at [1075, 468] on img at bounding box center [1074, 473] width 28 height 28
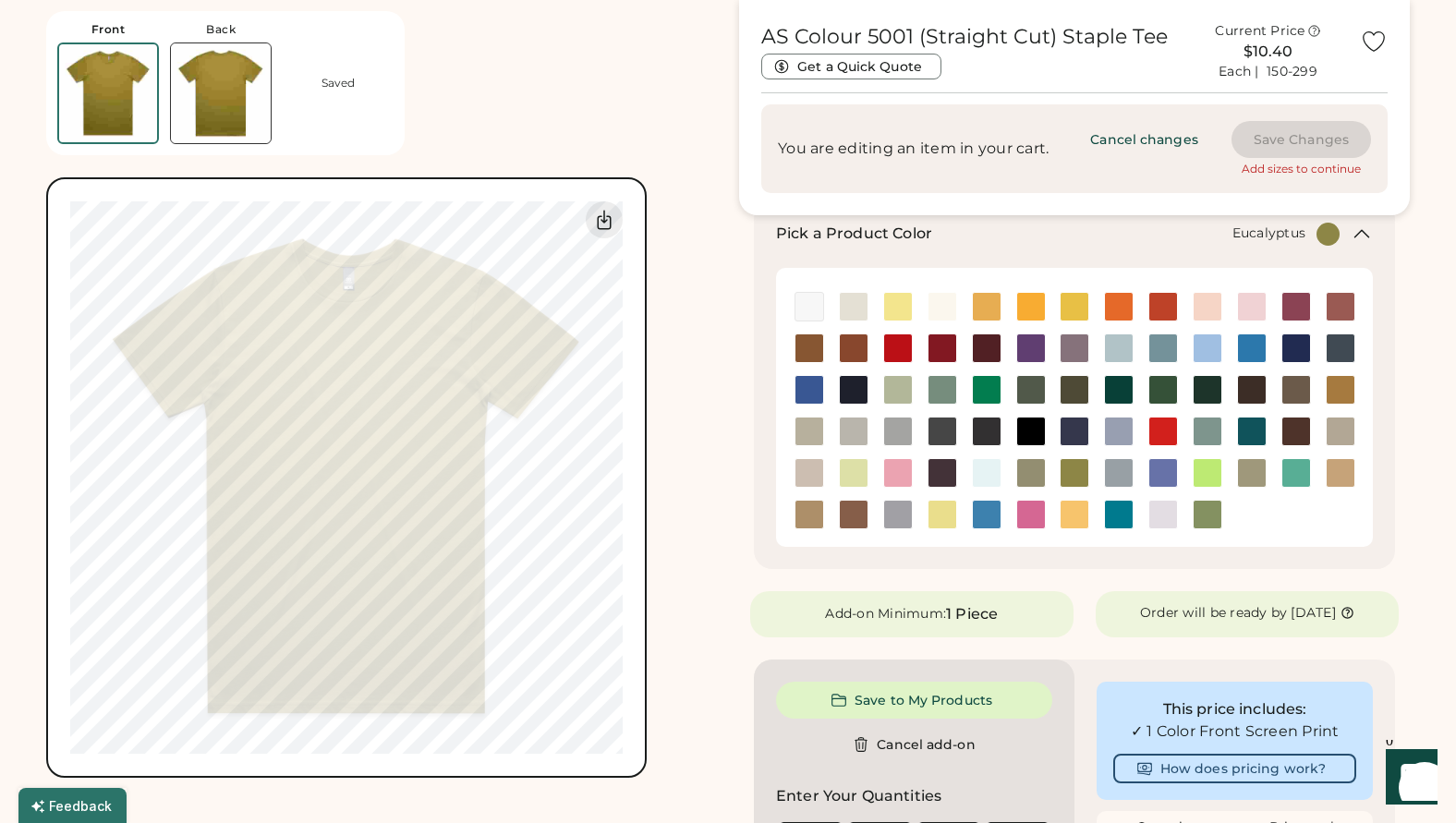
click at [1035, 472] on img at bounding box center [1031, 473] width 28 height 28
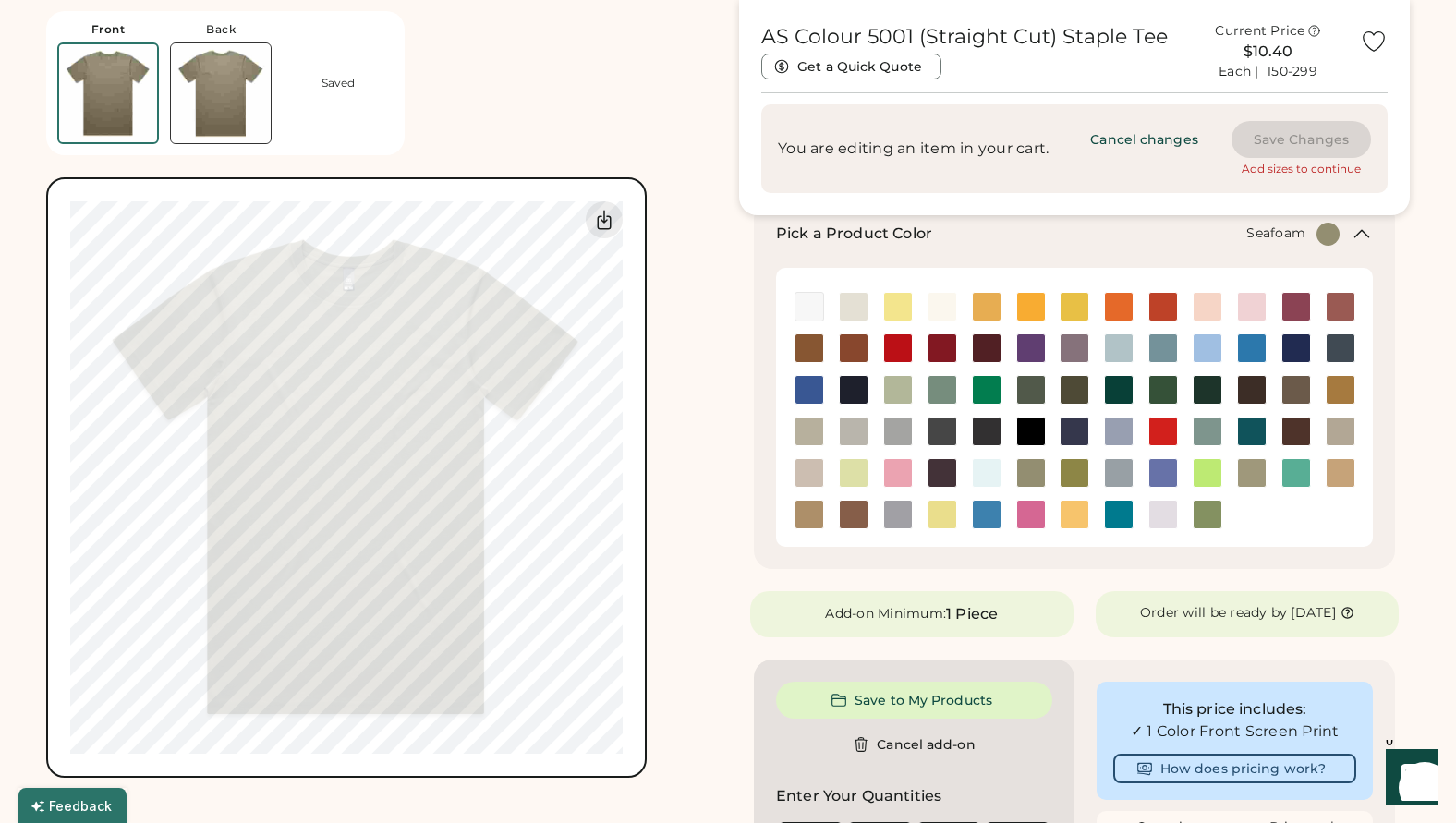
click at [994, 471] on img at bounding box center [986, 473] width 28 height 28
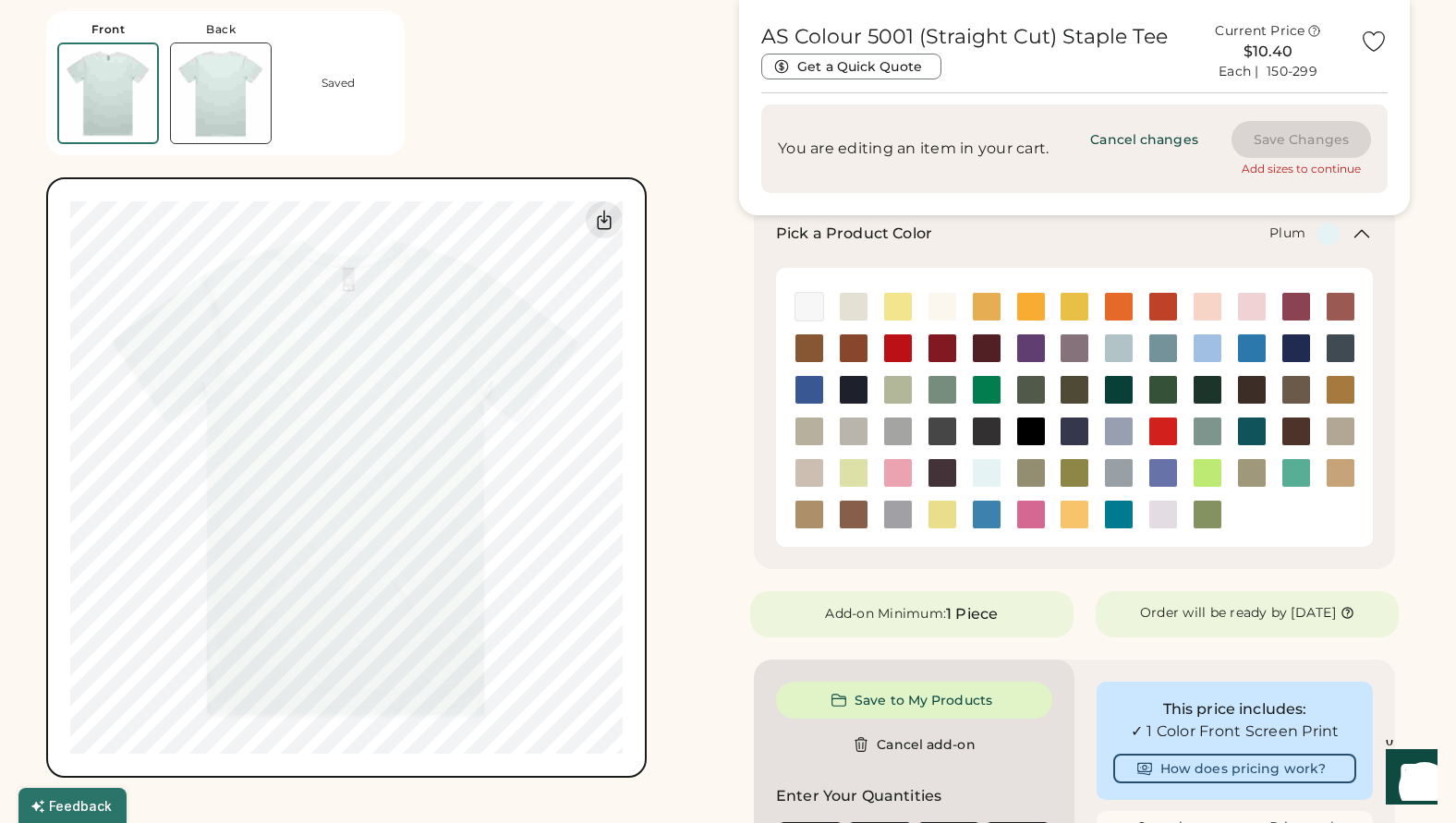
click at [937, 468] on img at bounding box center [942, 473] width 28 height 28
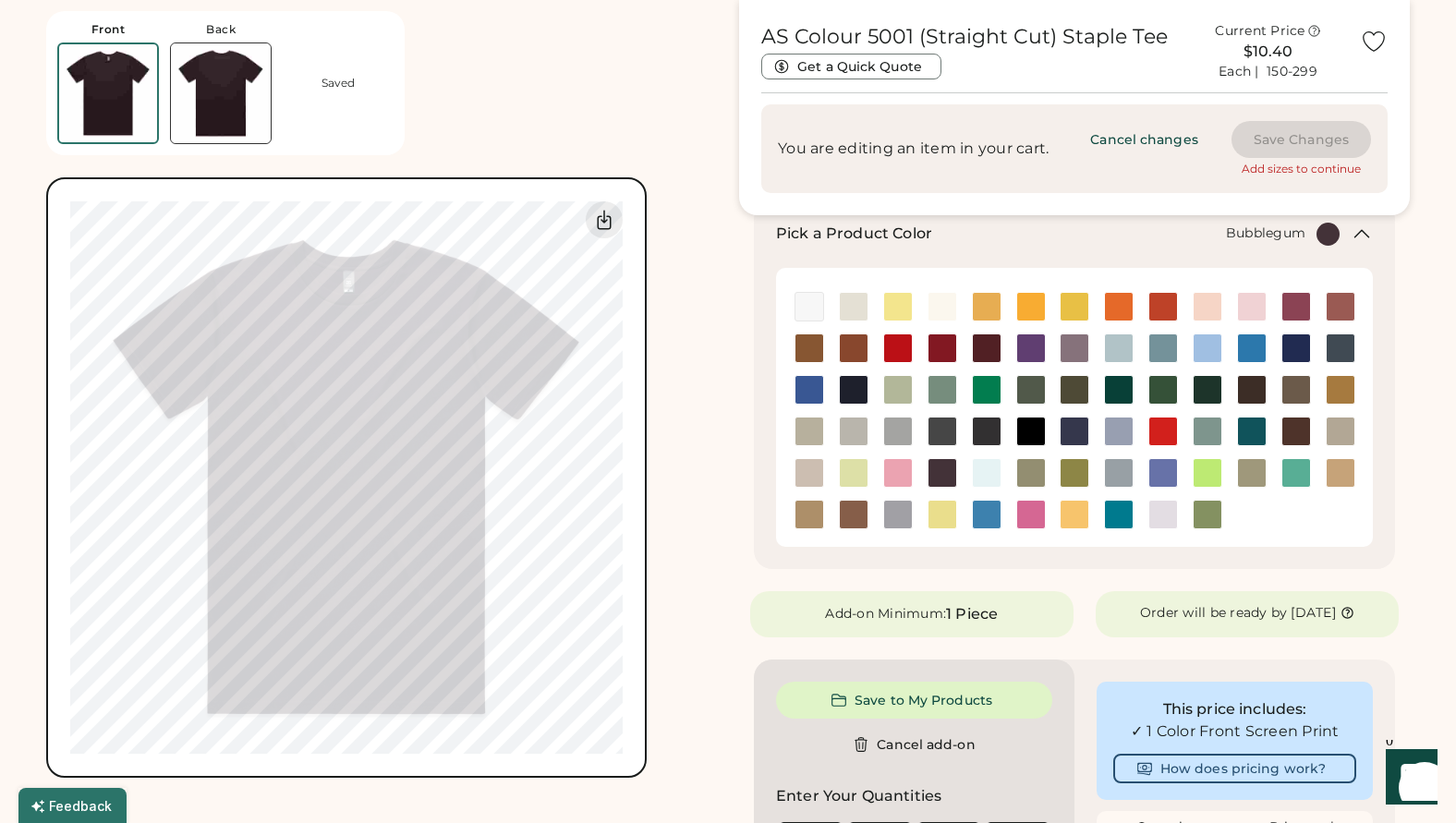
click at [892, 471] on img at bounding box center [899, 473] width 28 height 28
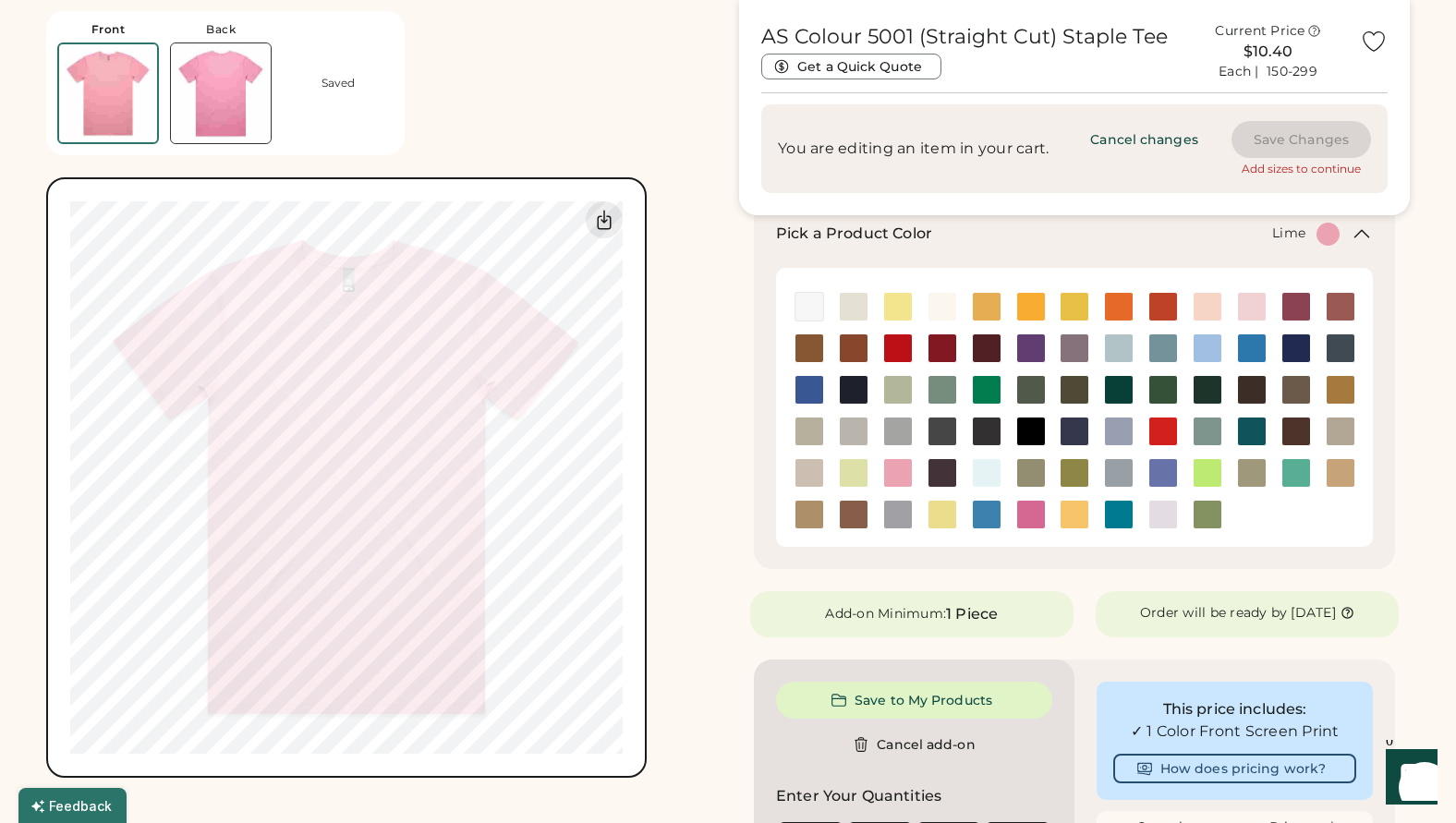
click at [869, 467] on div at bounding box center [854, 473] width 30 height 30
click at [857, 472] on img at bounding box center [854, 473] width 28 height 28
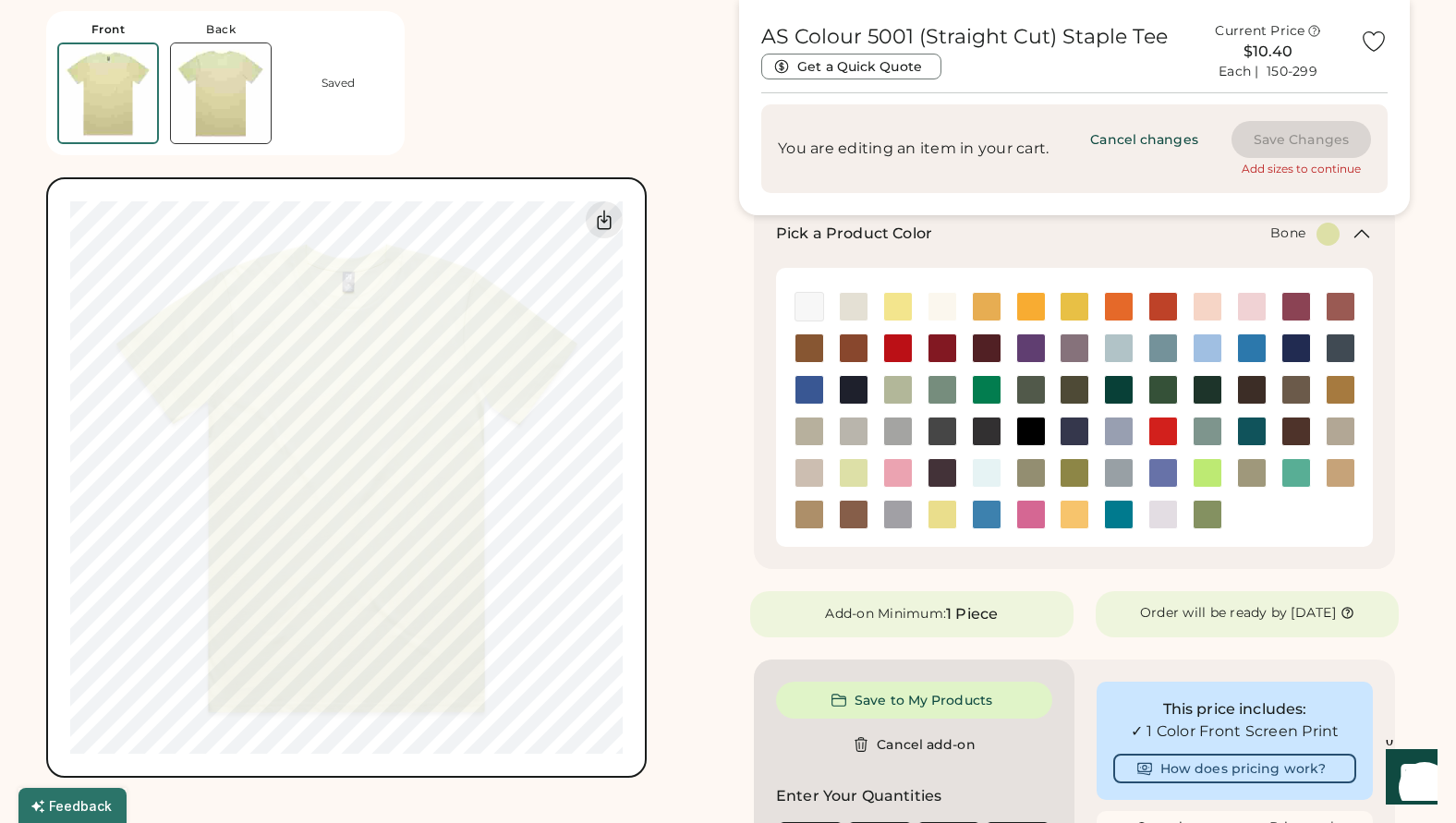
click at [808, 471] on img at bounding box center [810, 473] width 28 height 28
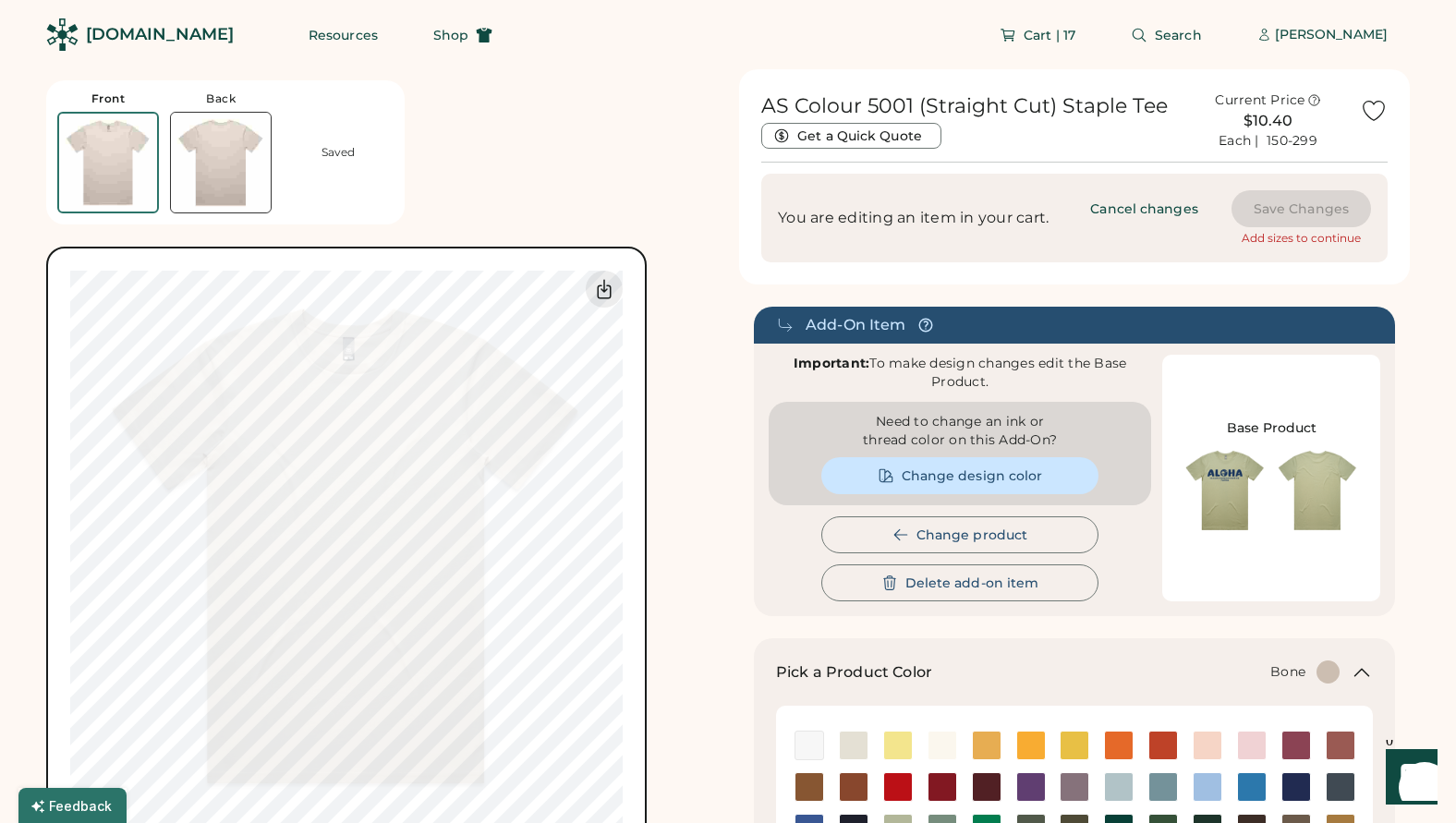
scroll to position [0, 0]
